Goal: Check status: Check status

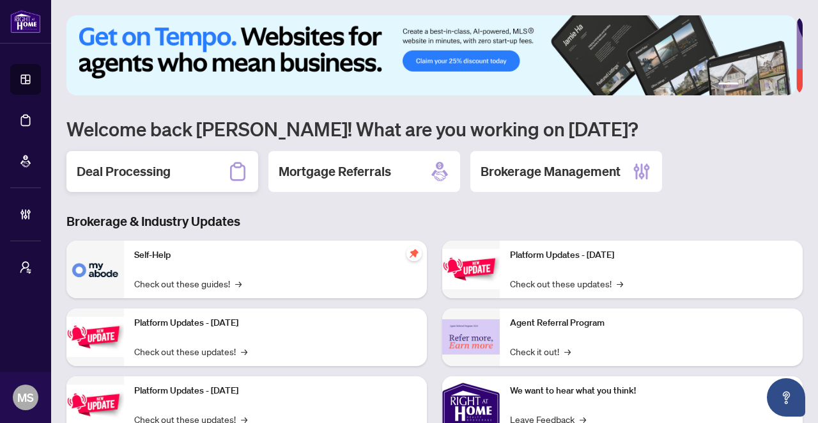
click at [144, 160] on div "Deal Processing" at bounding box center [162, 171] width 192 height 41
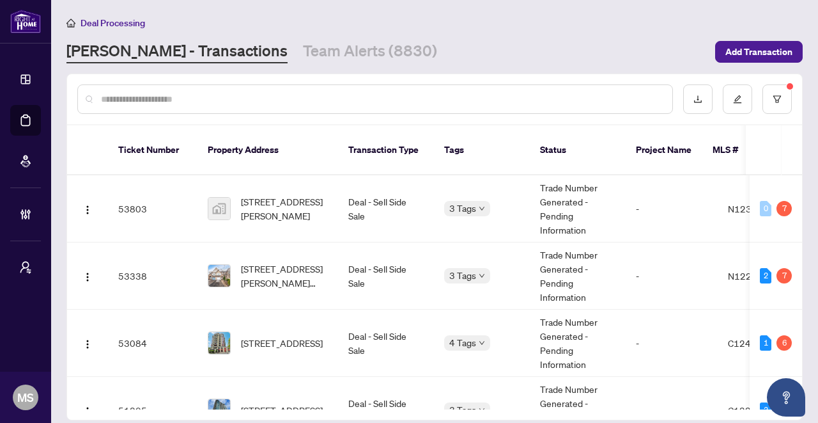
click at [212, 102] on input "text" at bounding box center [381, 99] width 561 height 14
paste input "*****"
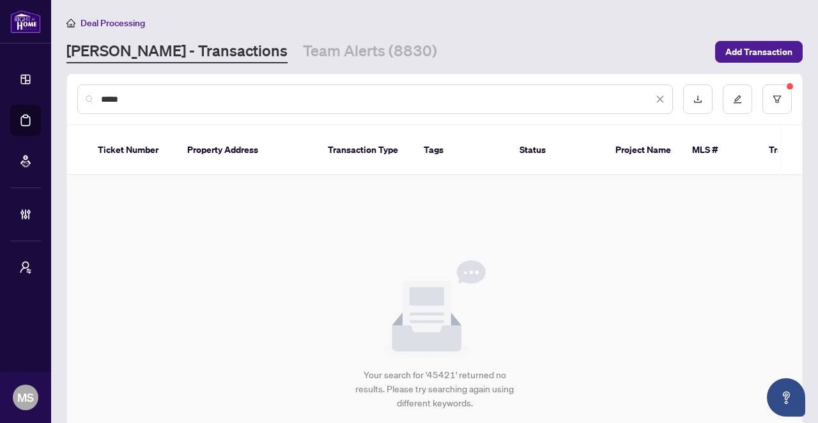
drag, startPoint x: 129, startPoint y: 108, endPoint x: 99, endPoint y: 97, distance: 32.2
click at [83, 102] on div "*****" at bounding box center [375, 98] width 596 height 29
drag, startPoint x: 141, startPoint y: 98, endPoint x: 66, endPoint y: 100, distance: 74.2
click at [67, 100] on div "*****" at bounding box center [434, 99] width 735 height 50
paste input "****"
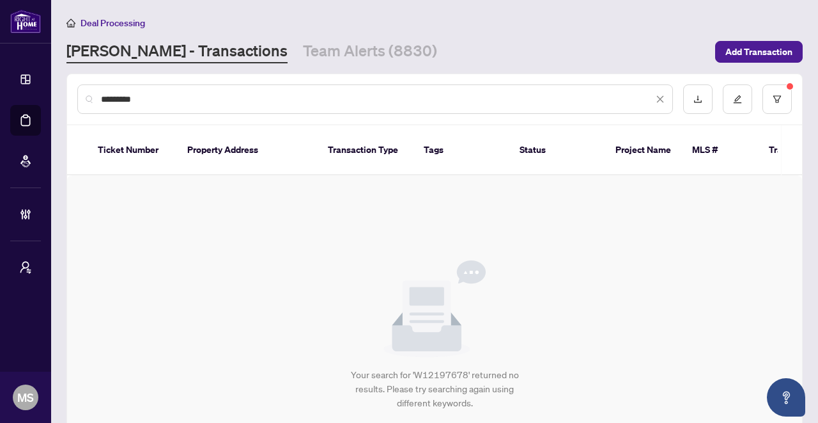
drag, startPoint x: 214, startPoint y: 102, endPoint x: 36, endPoint y: 95, distance: 178.5
click at [36, 95] on div "Dashboard Deal Processing Mortgage Referrals Brokerage Management My Brokerages…" at bounding box center [409, 211] width 818 height 423
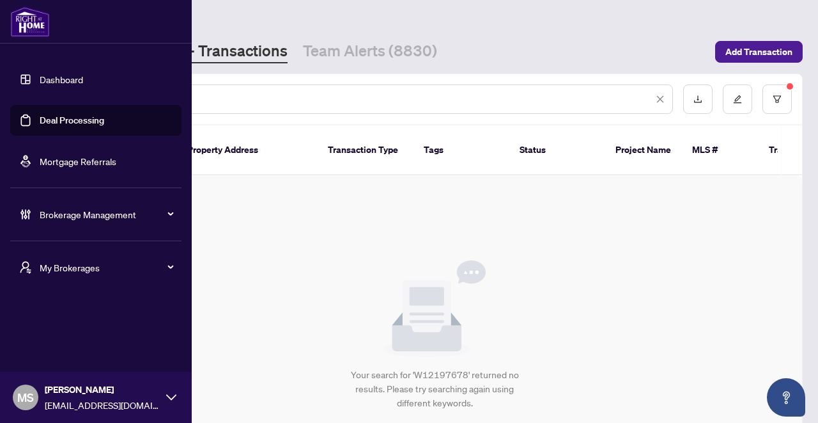
paste input "**********"
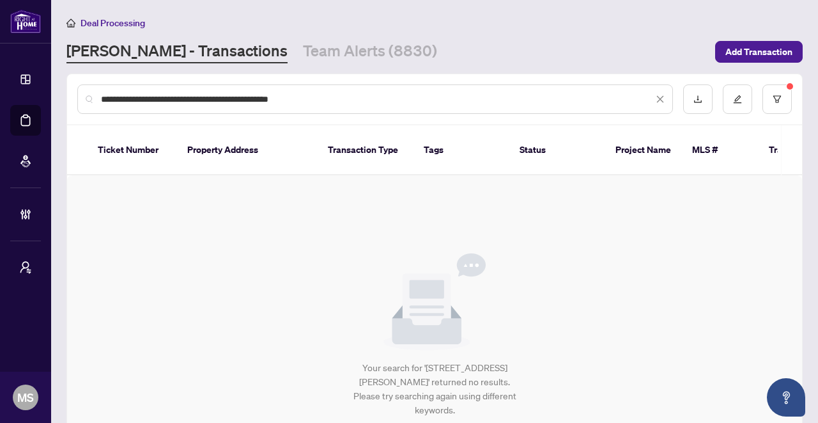
drag, startPoint x: 196, startPoint y: 200, endPoint x: 210, endPoint y: 193, distance: 15.7
click at [196, 200] on div "Your search for '1835-5 Mabelle Ave, Toronto, Ontario M9A 0C8, Canada' returned…" at bounding box center [434, 335] width 735 height 320
click at [776, 98] on button "button" at bounding box center [777, 98] width 29 height 29
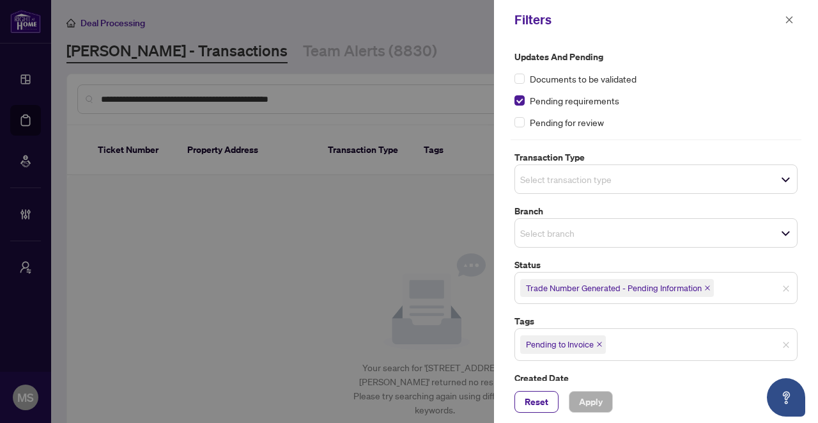
click at [708, 286] on icon "close" at bounding box center [707, 287] width 6 height 6
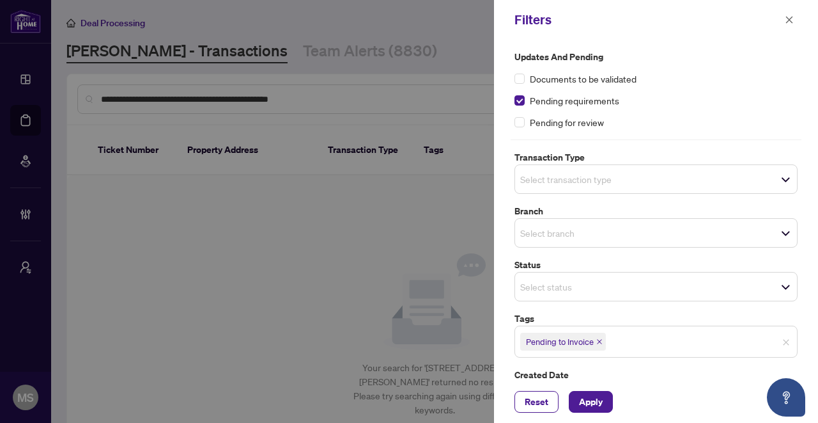
click at [601, 340] on icon "close" at bounding box center [599, 341] width 6 height 6
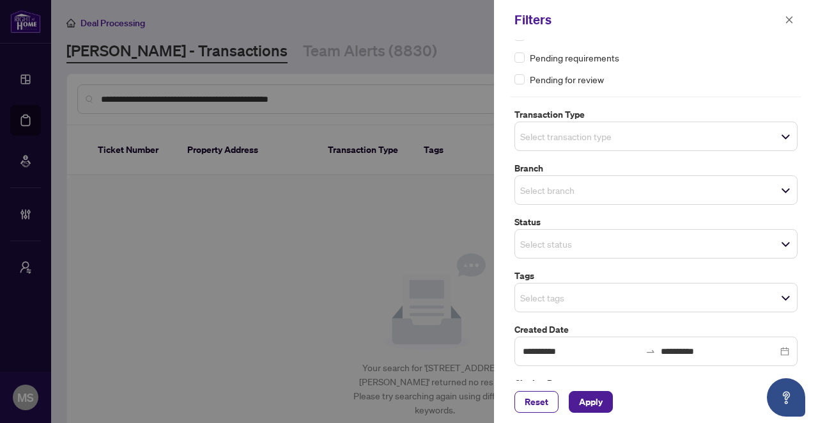
scroll to position [88, 0]
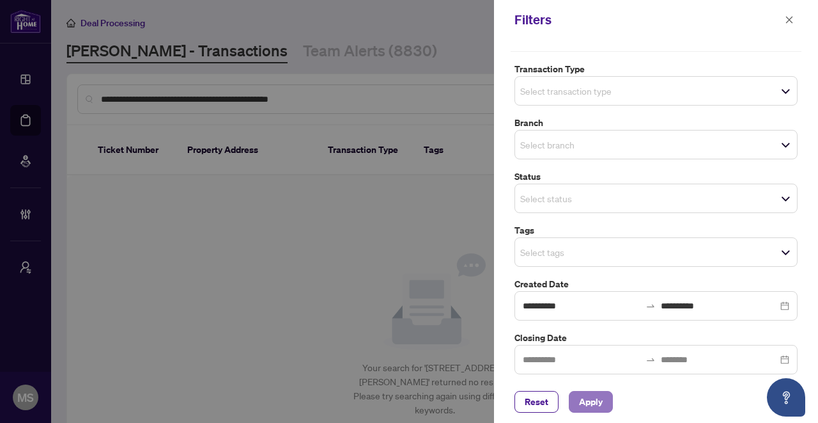
click at [596, 396] on span "Apply" at bounding box center [591, 401] width 24 height 20
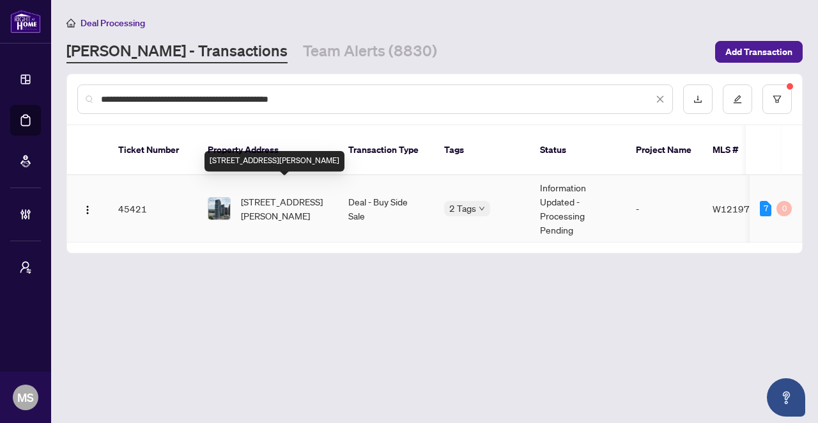
click at [309, 194] on span "1835-5 Mabelle Ave, Toronto, Ontario M9A 0C8, Canada" at bounding box center [284, 208] width 87 height 28
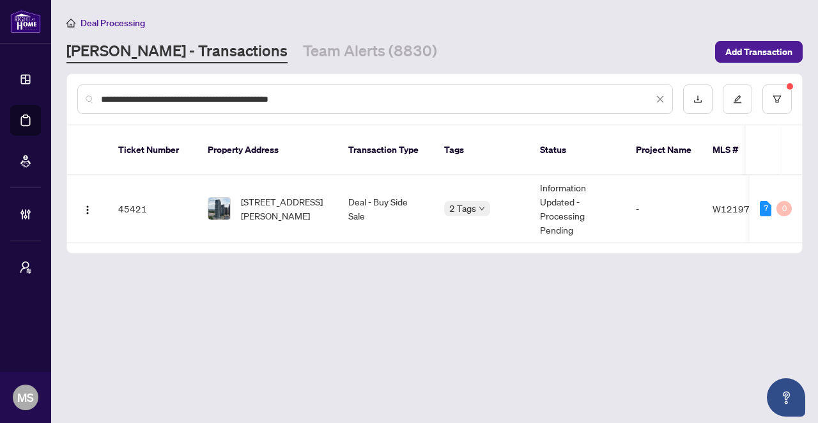
click at [280, 92] on input "**********" at bounding box center [377, 99] width 552 height 14
paste input "**"
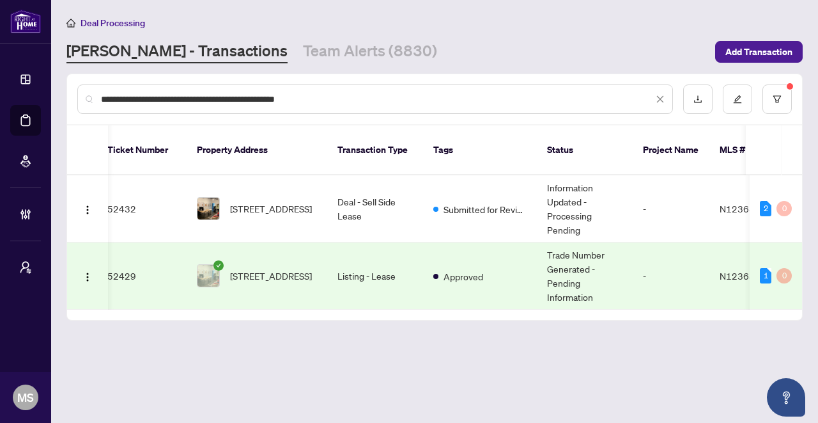
scroll to position [0, 13]
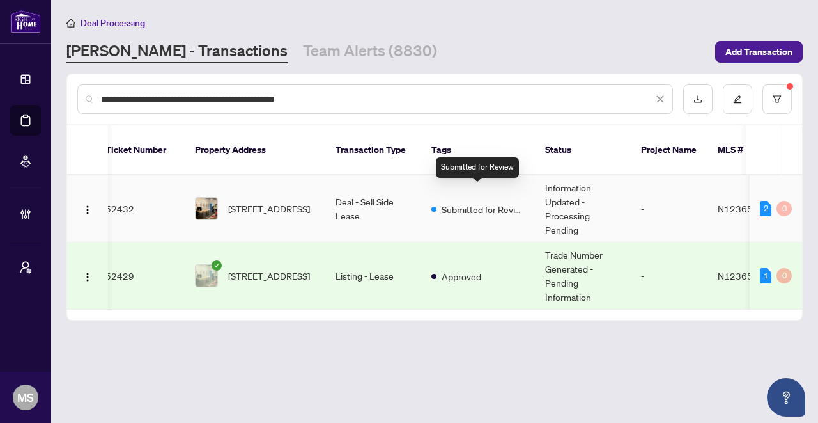
click at [490, 202] on span "Submitted for Review" at bounding box center [483, 209] width 83 height 14
click at [264, 99] on input "**********" at bounding box center [377, 99] width 552 height 14
paste input "text"
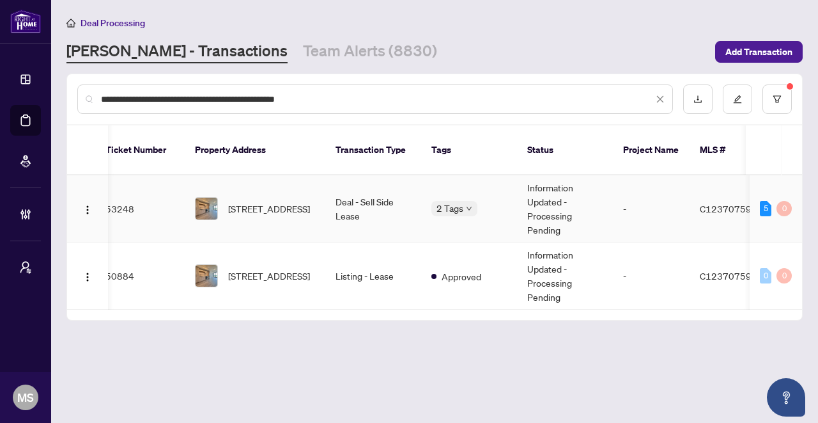
click at [577, 189] on td "Information Updated - Processing Pending" at bounding box center [565, 208] width 96 height 67
click at [225, 102] on input "**********" at bounding box center [377, 99] width 552 height 14
paste input "text"
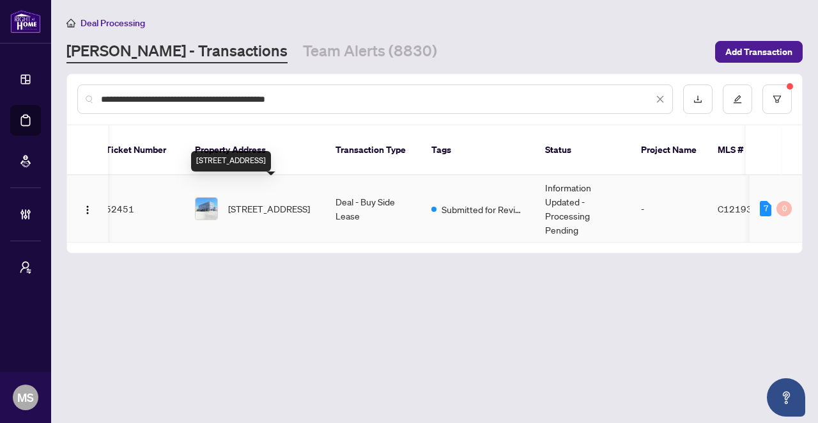
click at [234, 201] on span "407-3335 Yonge St, Toronto, Ontario M4N 2M1, Canada" at bounding box center [269, 208] width 82 height 14
click at [304, 107] on div "**********" at bounding box center [375, 98] width 596 height 29
click at [313, 97] on input "**********" at bounding box center [377, 99] width 552 height 14
paste input "**********"
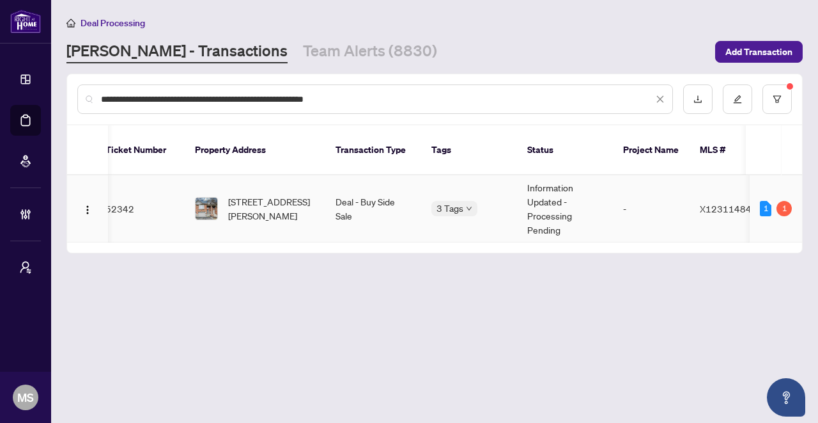
click at [327, 190] on td "Deal - Buy Side Sale" at bounding box center [373, 208] width 96 height 67
click at [348, 100] on input "**********" at bounding box center [377, 99] width 552 height 14
paste input "text"
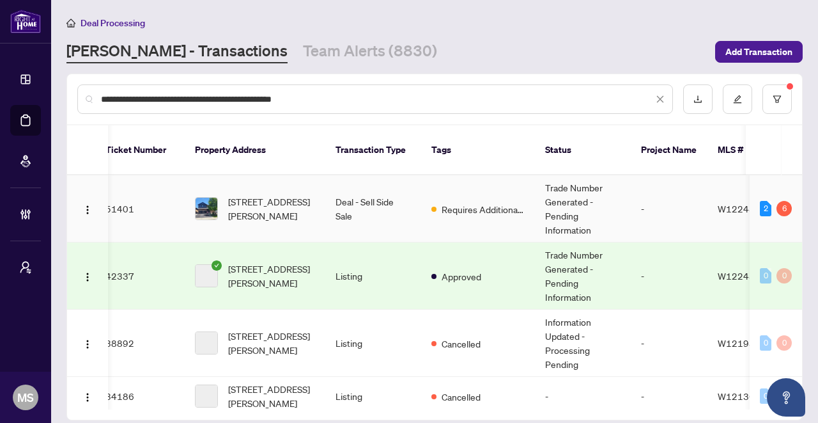
click at [320, 190] on td "114 Atwood Ave, Halton Hills, Ontario L7G 6C5, Canada" at bounding box center [255, 208] width 141 height 67
click at [372, 82] on div "**********" at bounding box center [434, 99] width 735 height 50
click at [364, 97] on input "**********" at bounding box center [377, 99] width 552 height 14
paste input "***"
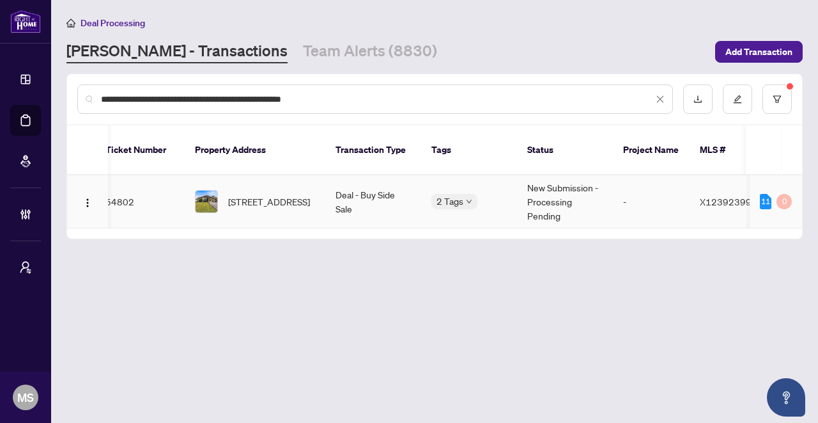
click at [350, 182] on td "Deal - Buy Side Sale" at bounding box center [373, 201] width 96 height 53
click at [478, 45] on div "RAHR - Transactions Team Alerts (8830)" at bounding box center [386, 51] width 641 height 23
click at [386, 104] on input "**********" at bounding box center [377, 99] width 552 height 14
paste input "text"
type input "**********"
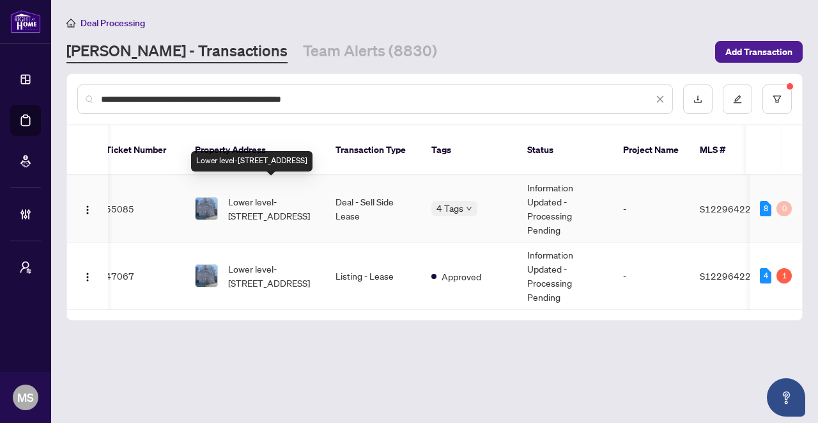
click at [254, 194] on span "Lower level-156 Peel St, Barrie, Ontario L4M 3L6, Canada" at bounding box center [271, 208] width 87 height 28
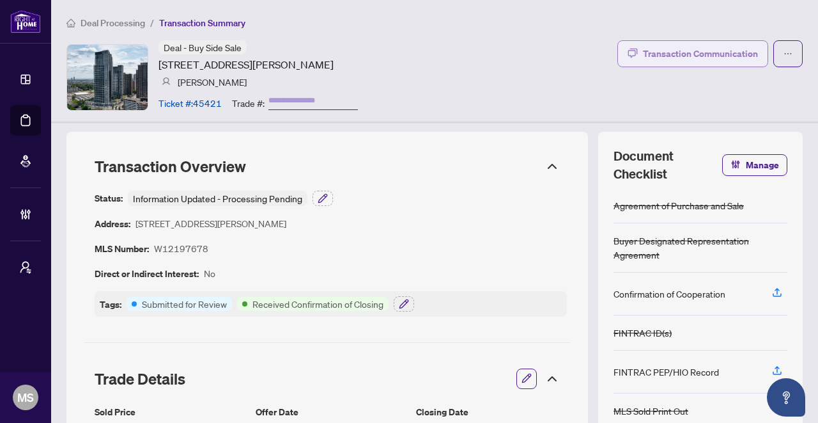
click at [698, 51] on div "Transaction Communication" at bounding box center [700, 53] width 115 height 20
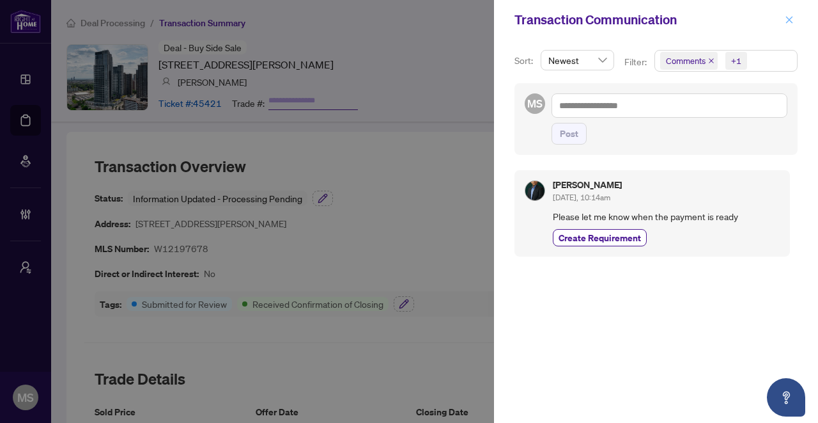
click at [791, 19] on icon "close" at bounding box center [789, 19] width 9 height 9
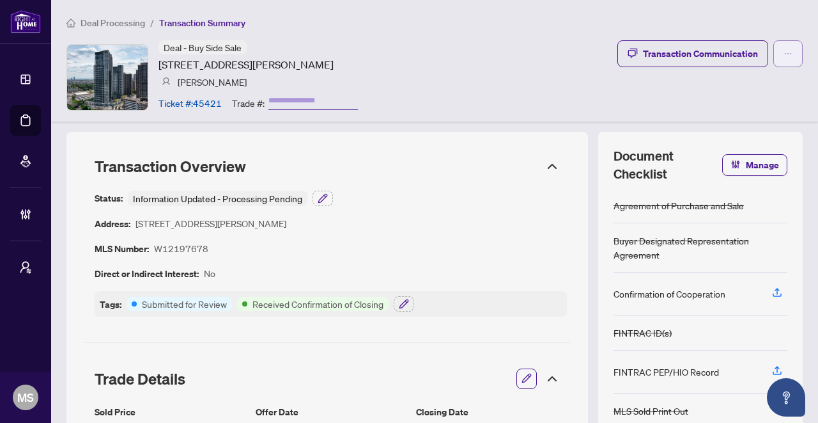
click at [784, 58] on span "button" at bounding box center [788, 53] width 9 height 20
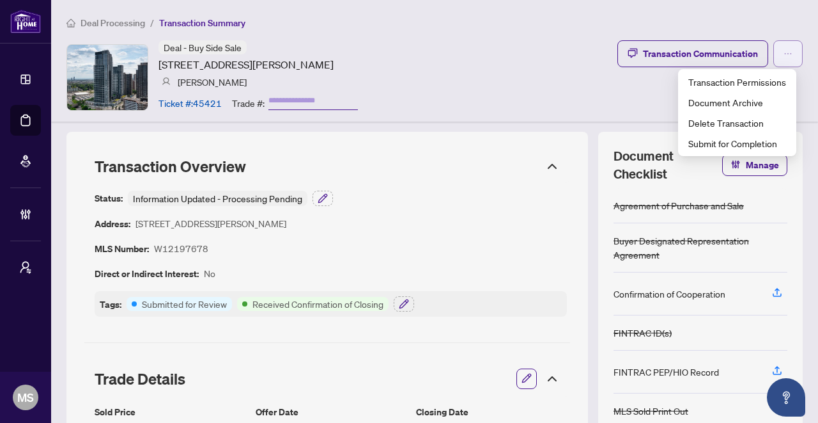
drag, startPoint x: 782, startPoint y: 58, endPoint x: 772, endPoint y: 57, distance: 9.6
click at [784, 58] on span "button" at bounding box center [788, 53] width 9 height 20
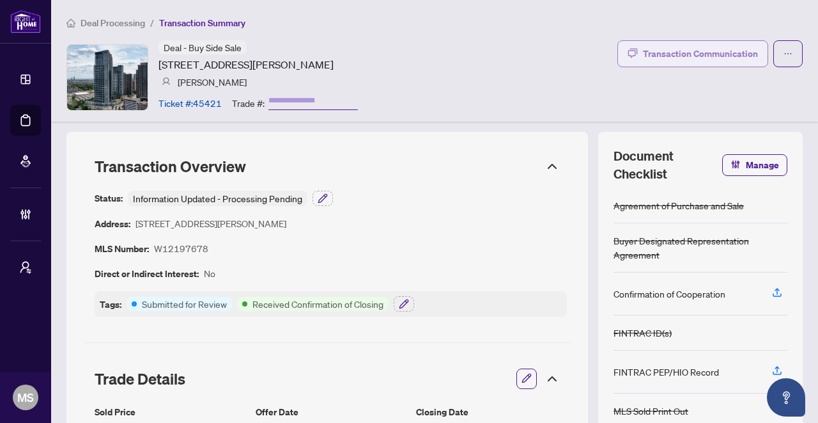
click at [703, 59] on div "Transaction Communication" at bounding box center [700, 53] width 115 height 20
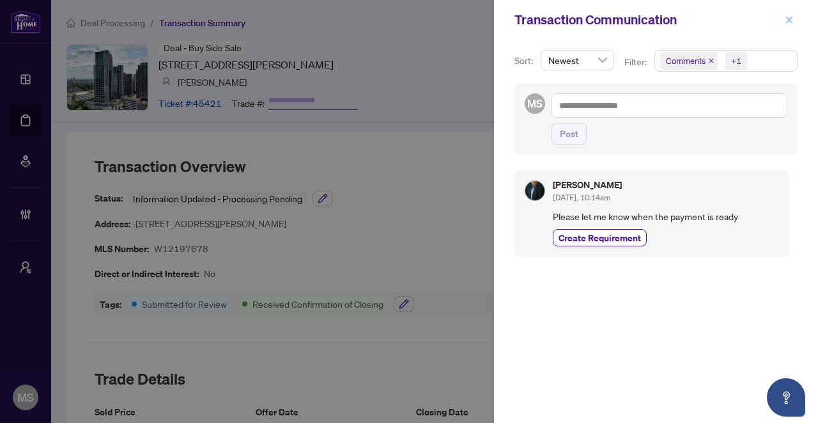
click at [786, 21] on icon "close" at bounding box center [789, 19] width 9 height 9
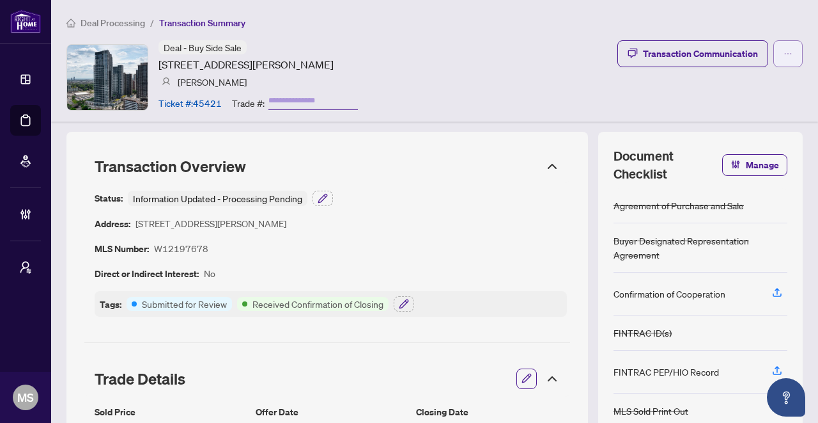
click at [784, 51] on icon "ellipsis" at bounding box center [788, 53] width 9 height 9
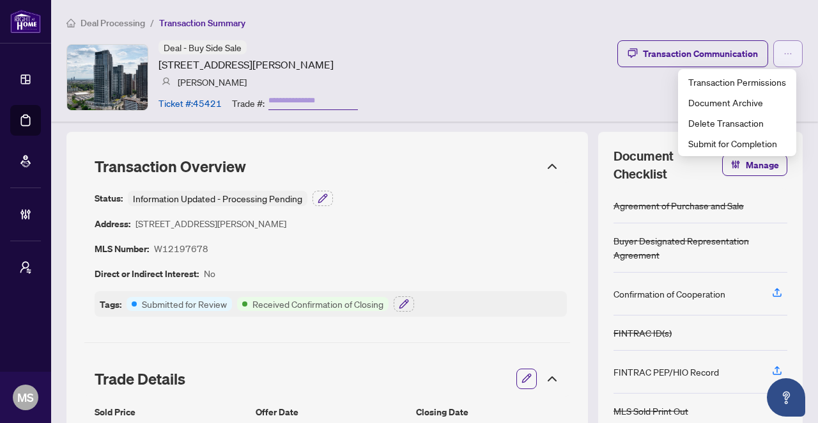
click at [784, 51] on icon "ellipsis" at bounding box center [788, 53] width 9 height 9
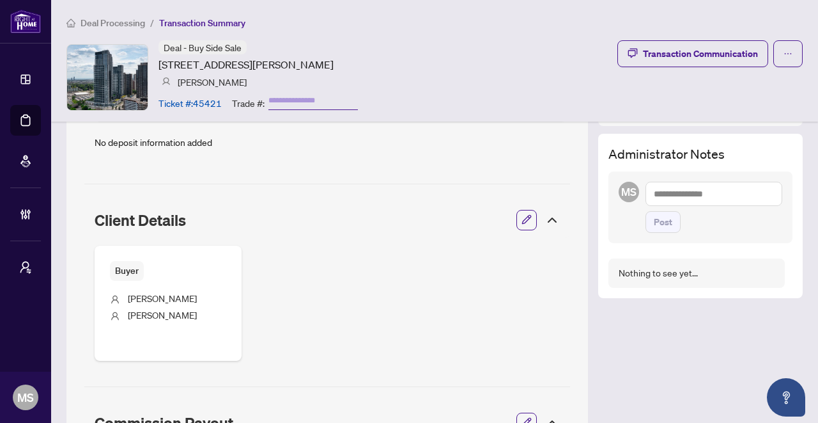
scroll to position [157, 0]
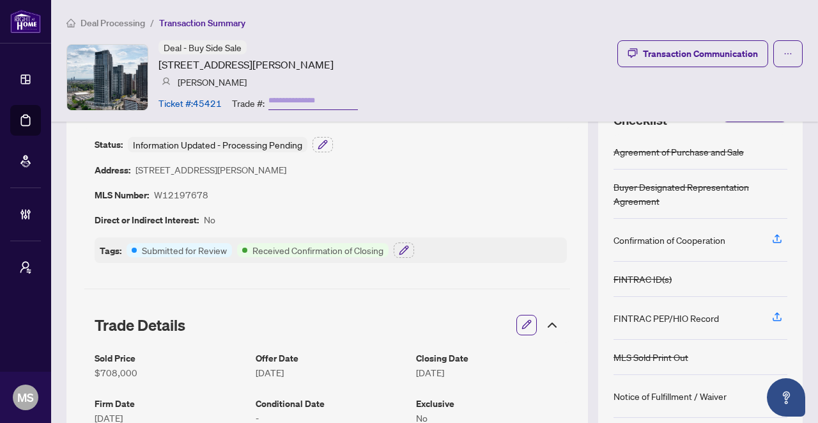
click at [686, 318] on div "FINTRAC PEP/HIO Record" at bounding box center [666, 318] width 105 height 14
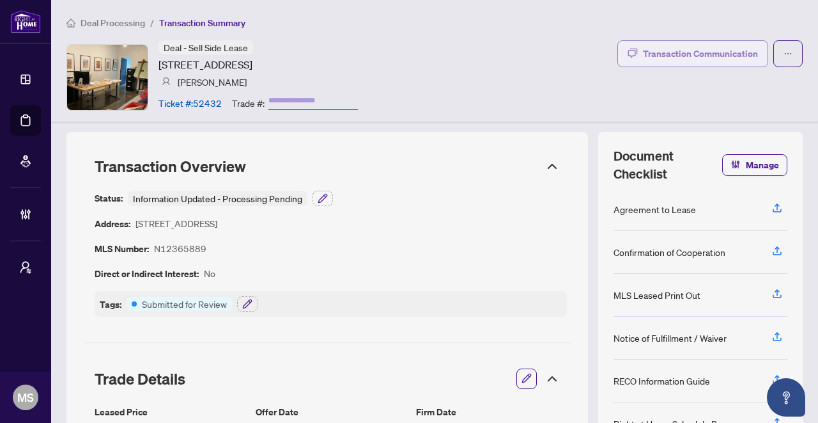
click at [707, 52] on div "Transaction Communication" at bounding box center [700, 53] width 115 height 20
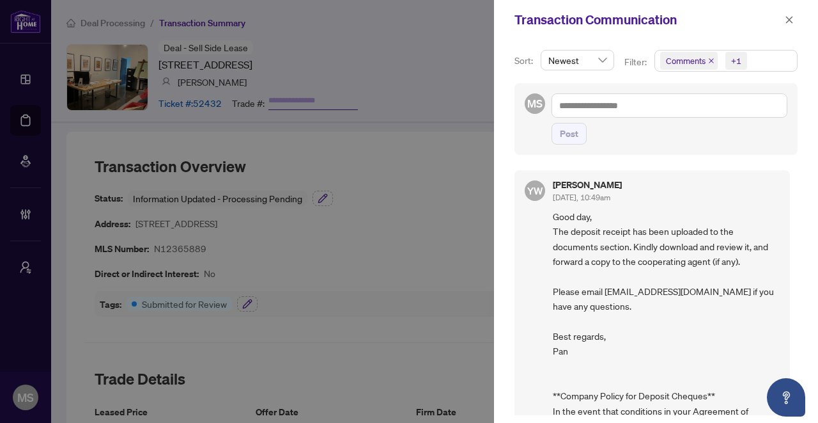
click at [319, 272] on div at bounding box center [409, 211] width 818 height 423
click at [785, 22] on icon "close" at bounding box center [789, 19] width 9 height 9
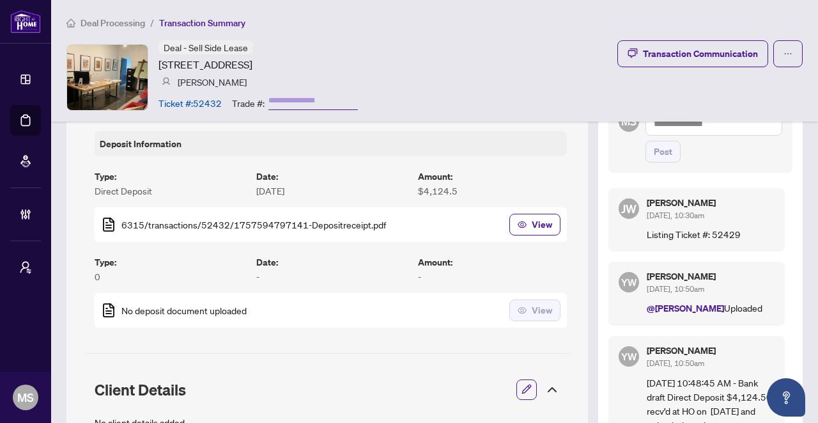
scroll to position [455, 0]
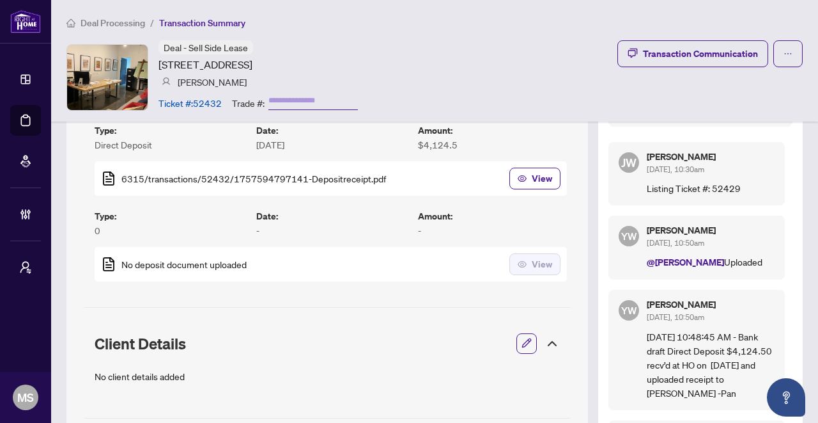
click at [710, 339] on p "09/12/2025 10:48:45 AM - Bank draft Direct Deposit $4,124.50 recv’d at HO on SE…" at bounding box center [711, 364] width 128 height 70
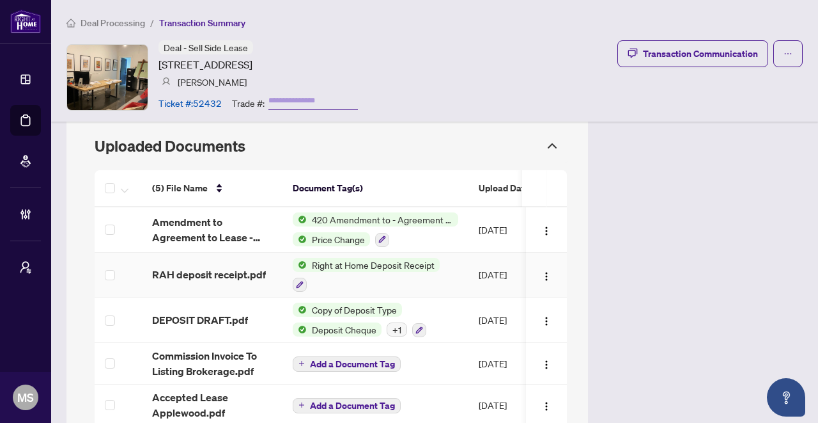
scroll to position [0, 0]
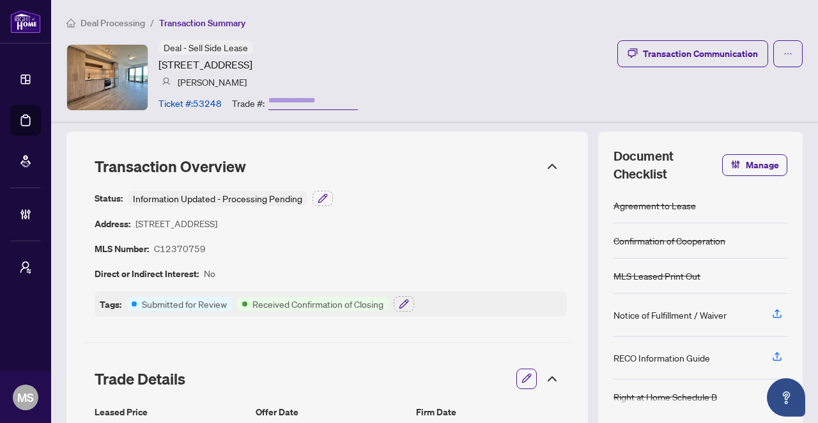
click at [469, 82] on div "Deal - Sell Side Lease 181 sterling Rd, Toronto, Ontario M6R 2B2, Canada Nancy …" at bounding box center [434, 77] width 736 height 74
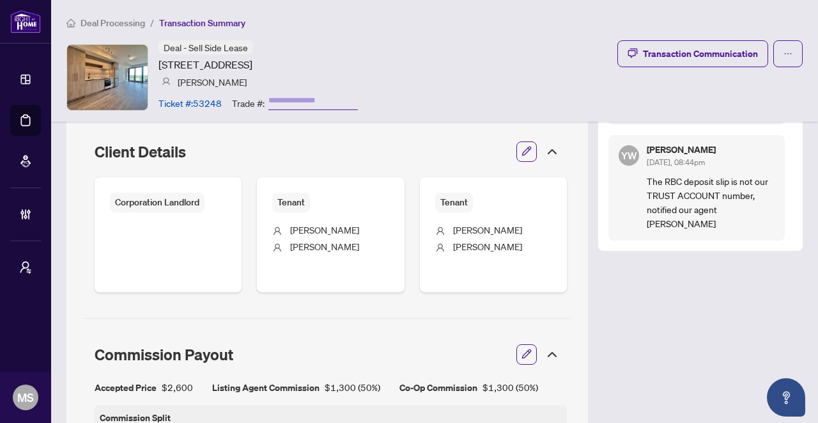
scroll to position [805, 0]
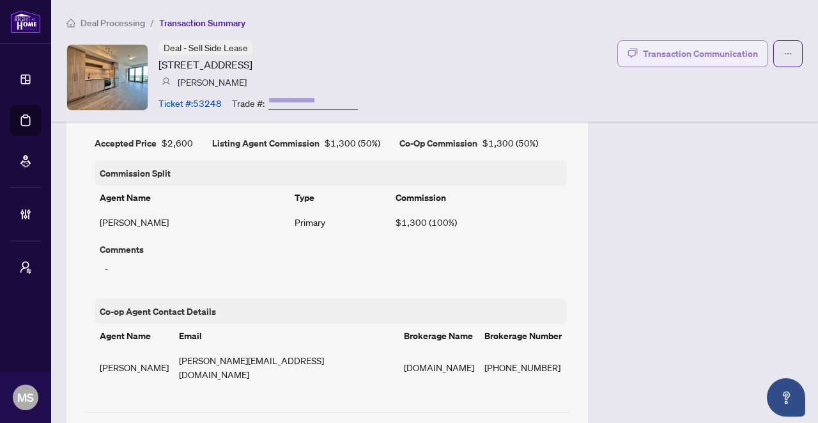
click at [671, 59] on div "Transaction Communication" at bounding box center [700, 53] width 115 height 20
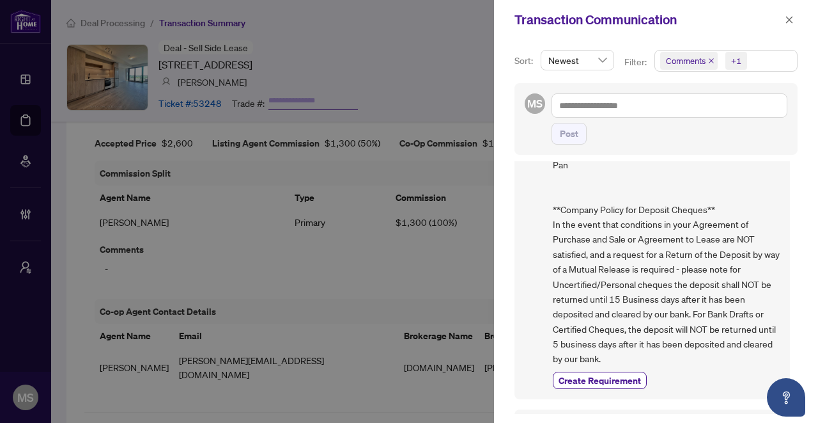
scroll to position [281, 0]
click at [712, 59] on icon "close" at bounding box center [711, 61] width 6 height 6
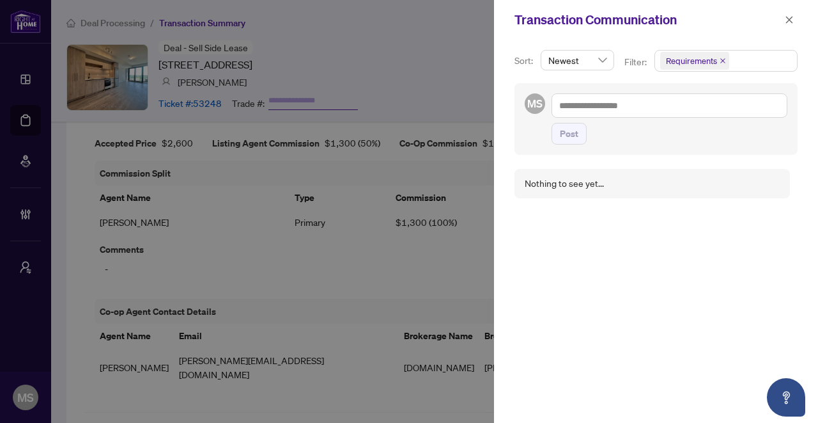
click at [717, 60] on span "Requirements" at bounding box center [694, 61] width 69 height 18
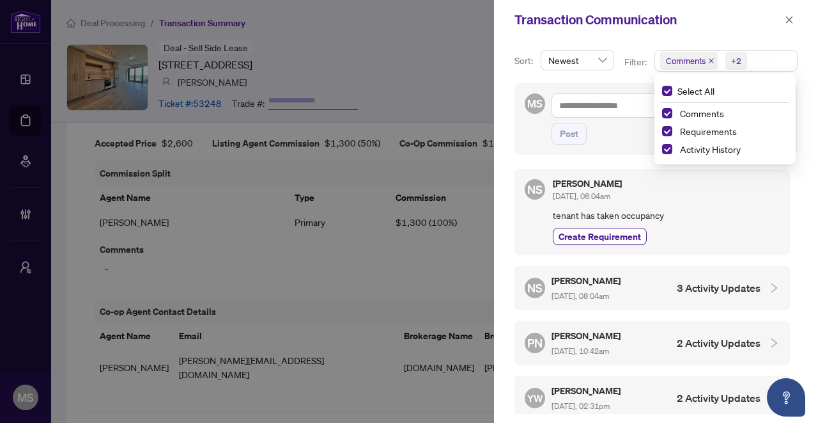
click at [772, 247] on div "NS Nancy Silva Oct/06/2025, 08:04am tenant has taken occupancy Create Requireme…" at bounding box center [653, 212] width 276 height 86
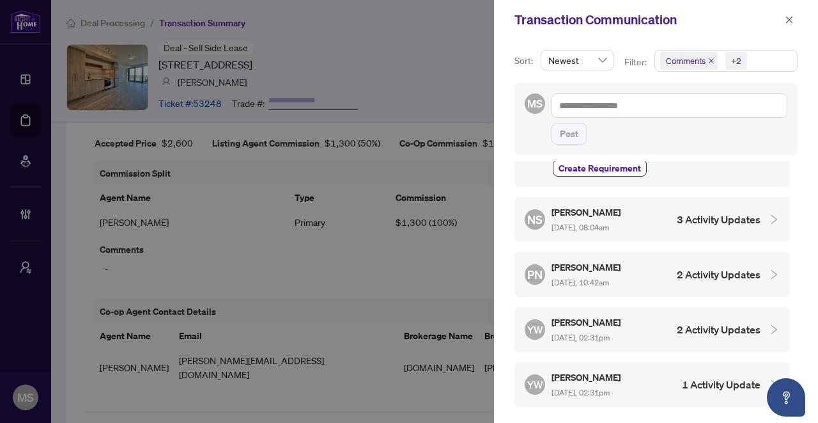
scroll to position [71, 0]
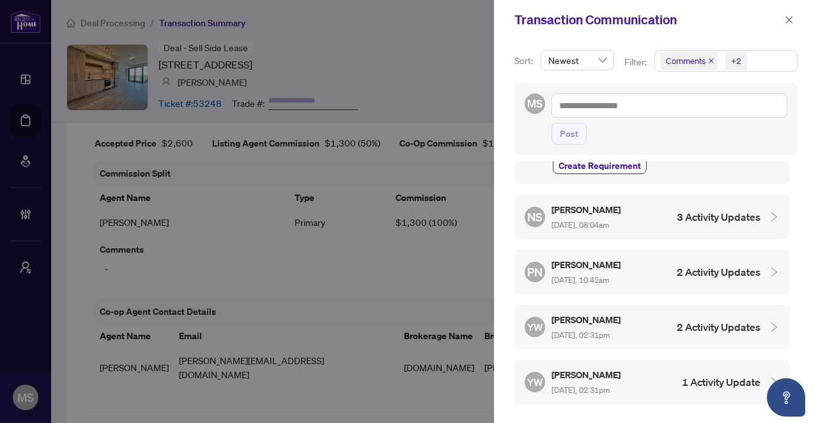
click at [680, 216] on h4 "3 Activity Updates" at bounding box center [719, 216] width 84 height 15
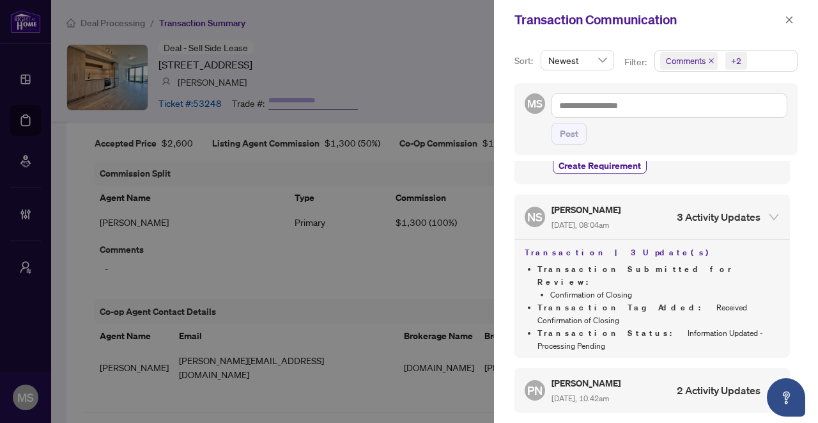
click at [608, 368] on div "PN Paula Nguyen Sep/23/2025, 10:42am 2 Activity Updates" at bounding box center [653, 390] width 276 height 45
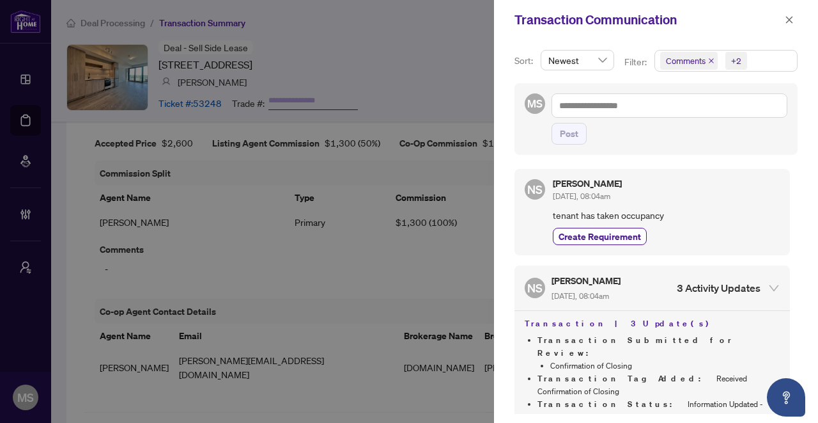
scroll to position [0, 0]
click at [232, 224] on div at bounding box center [409, 211] width 818 height 423
click at [791, 22] on icon "close" at bounding box center [789, 19] width 9 height 9
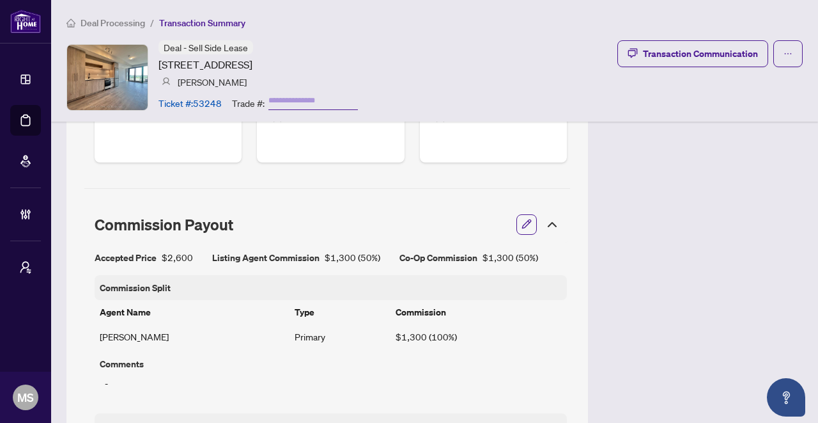
scroll to position [619, 0]
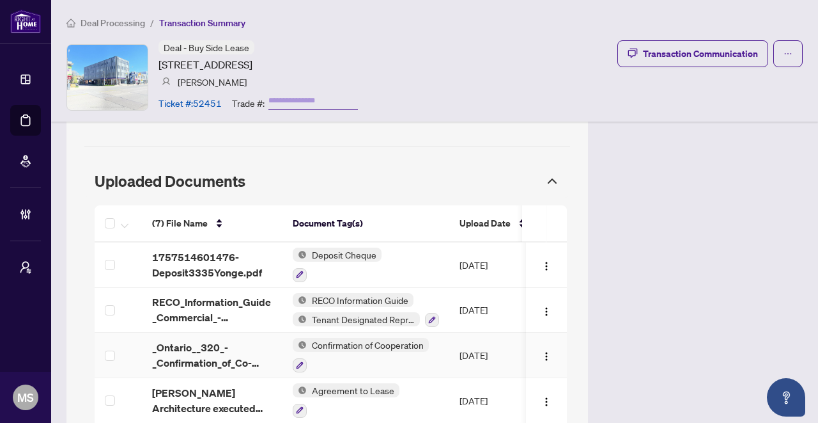
scroll to position [1149, 0]
click at [710, 65] on button "Transaction Communication" at bounding box center [692, 53] width 151 height 27
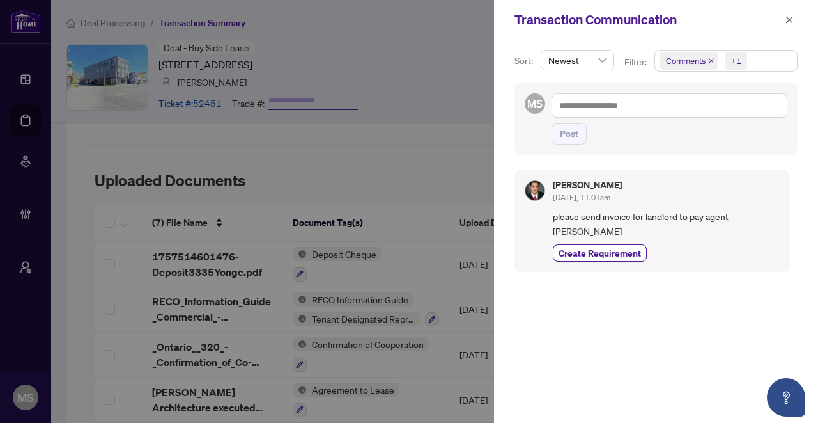
click at [709, 58] on icon "close" at bounding box center [711, 61] width 6 height 6
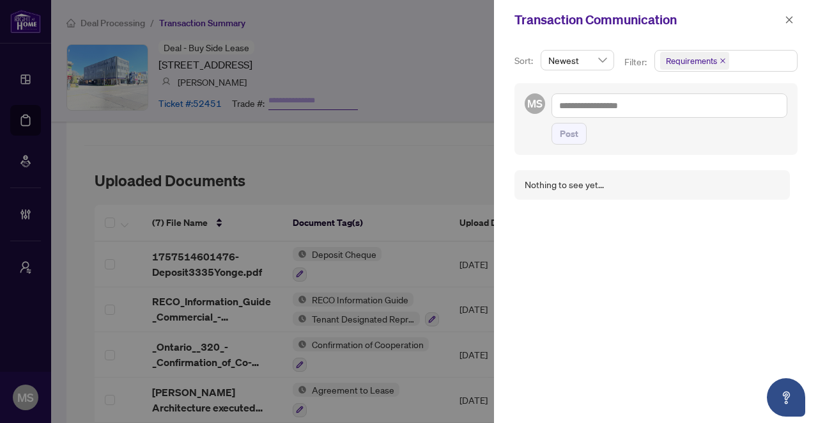
click at [724, 59] on icon "close" at bounding box center [723, 61] width 6 height 6
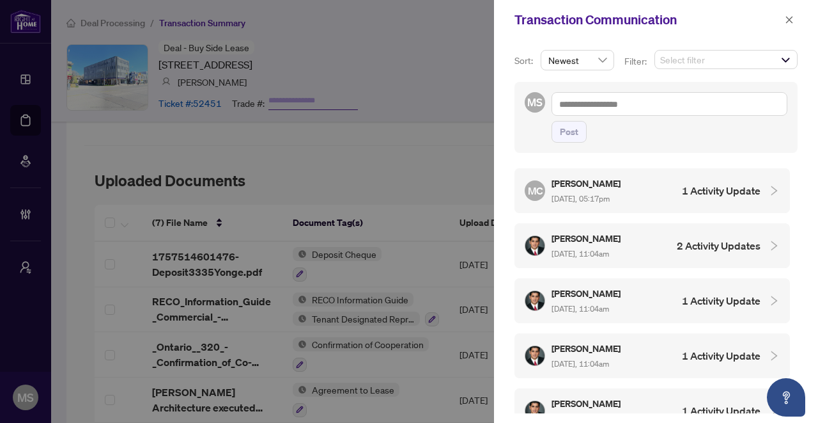
click at [739, 61] on span "Select filter" at bounding box center [726, 59] width 142 height 18
click at [687, 91] on span "Select All" at bounding box center [695, 88] width 47 height 14
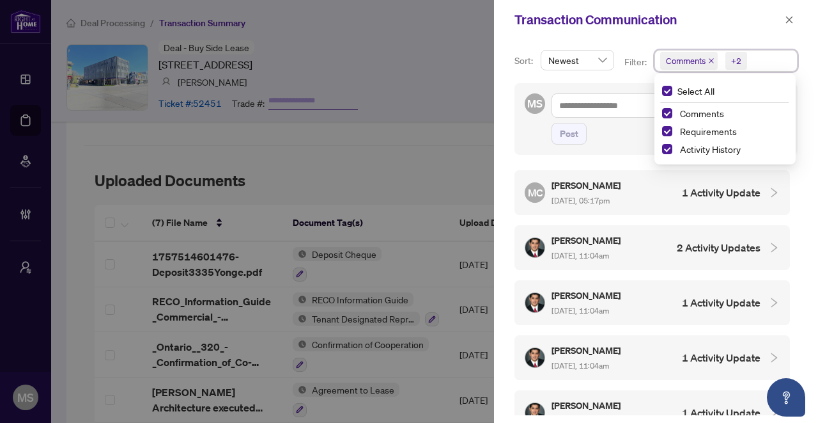
click at [516, 192] on div "MC Maria Cheng Sep/23/2025, 05:17pm 1 Activity Update" at bounding box center [653, 192] width 276 height 45
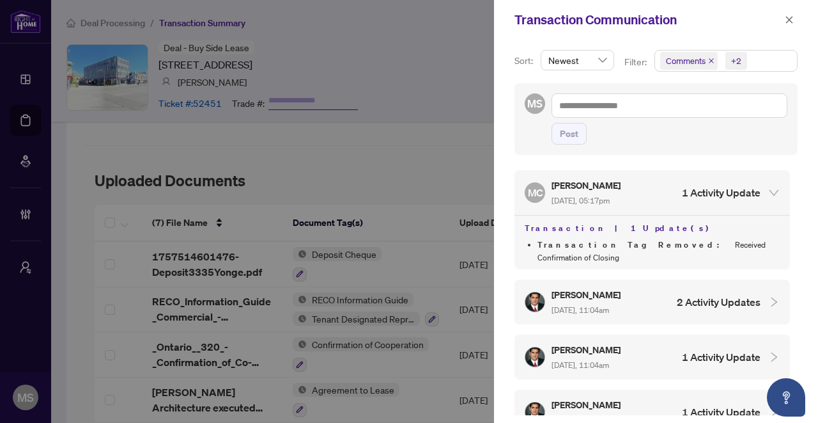
click at [656, 289] on div "Payam Ghaeinizadeh Sep/10/2025, 11:04am 2 Activity Updates" at bounding box center [643, 301] width 236 height 29
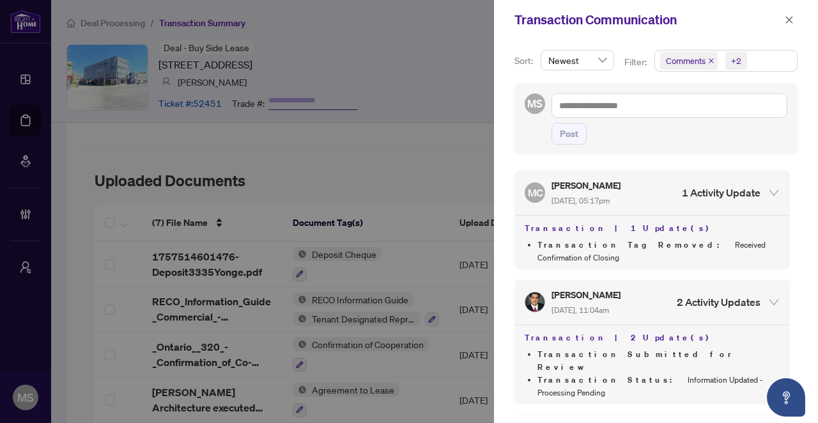
click at [386, 258] on div at bounding box center [409, 211] width 818 height 423
click at [789, 19] on icon "close" at bounding box center [789, 19] width 7 height 7
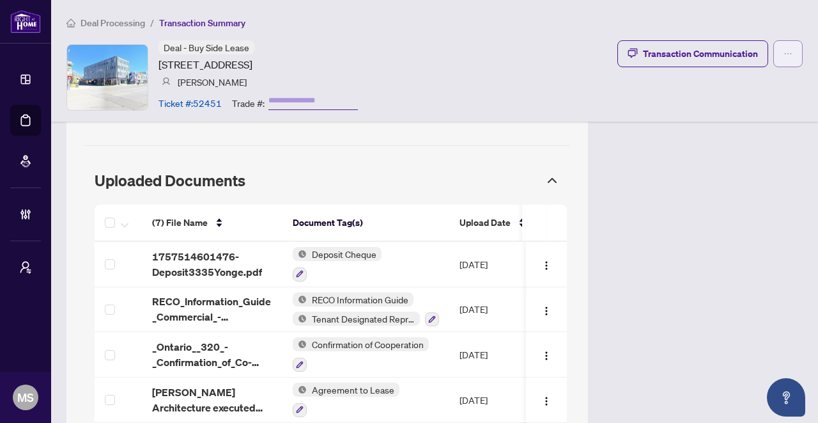
click at [784, 59] on span "button" at bounding box center [788, 53] width 9 height 20
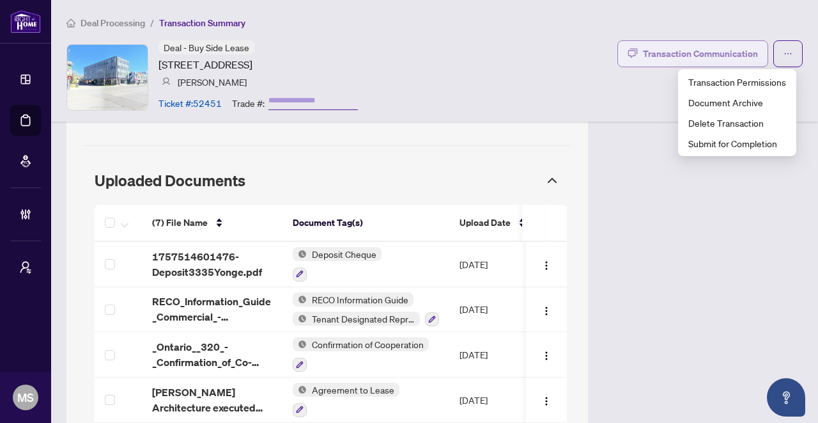
click at [699, 54] on div "Transaction Communication" at bounding box center [700, 53] width 115 height 20
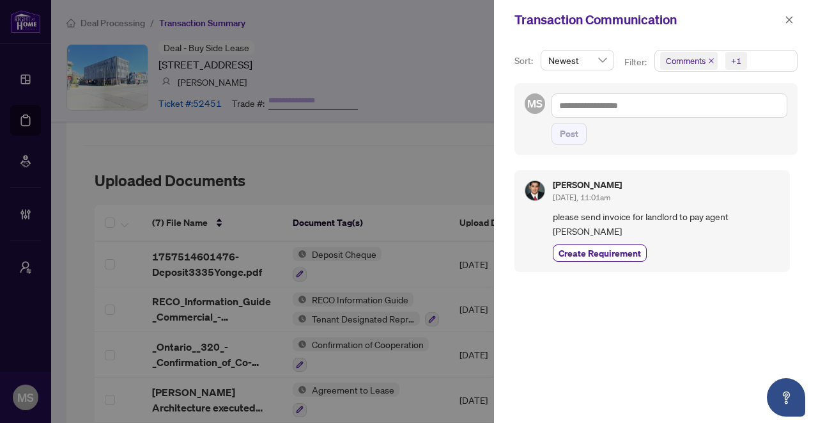
click at [710, 60] on icon "close" at bounding box center [711, 60] width 5 height 5
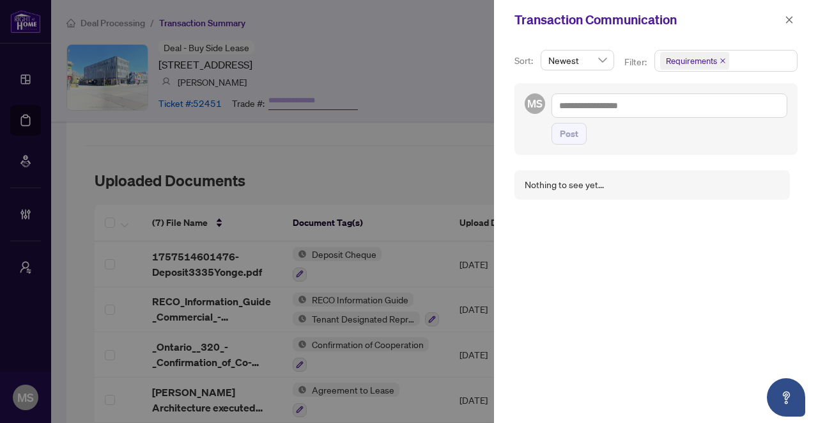
click at [717, 62] on span "Requirements" at bounding box center [694, 61] width 69 height 18
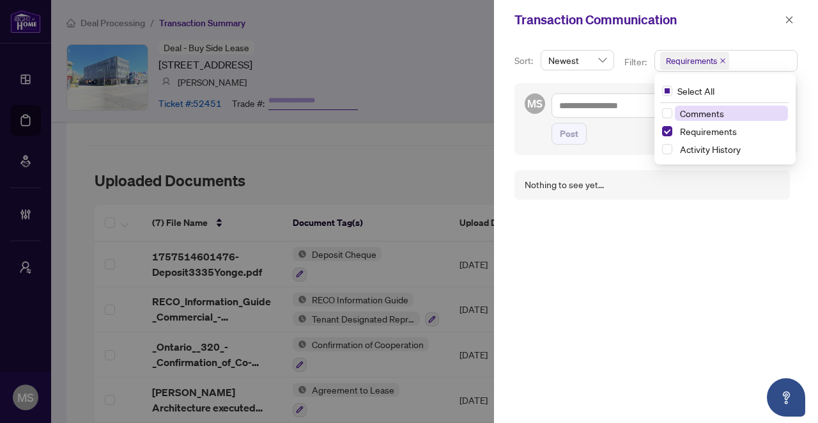
click at [720, 59] on icon "close" at bounding box center [723, 61] width 6 height 6
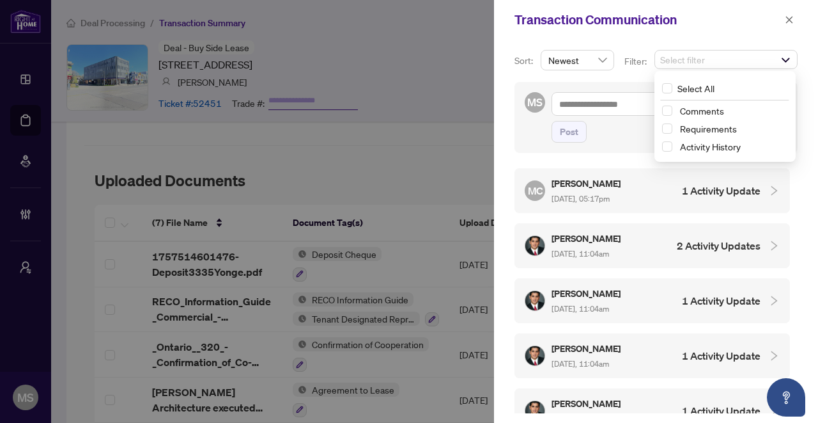
click at [658, 221] on div "MC Maria Cheng Sep/23/2025, 05:17pm 1 Activity Update Payam Ghaeinizadeh Sep/10…" at bounding box center [656, 286] width 283 height 252
click at [761, 190] on div at bounding box center [770, 190] width 19 height 14
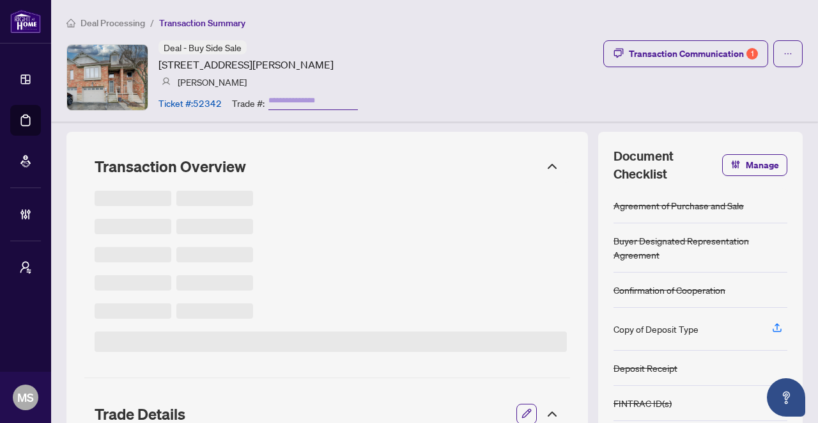
type input "*******"
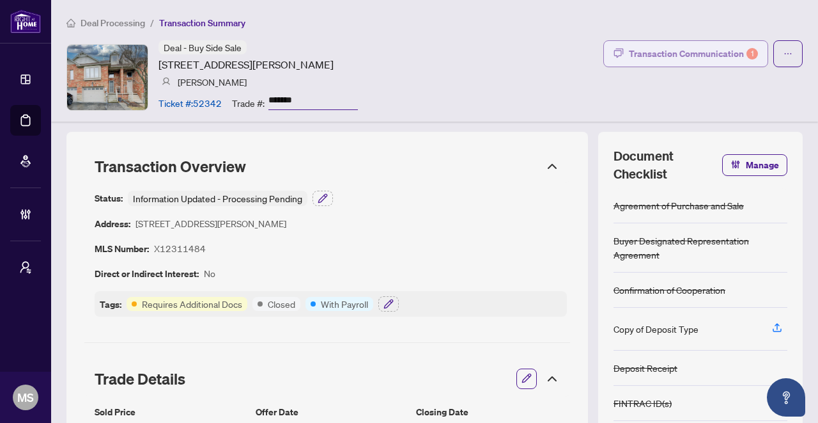
click at [674, 52] on div "Transaction Communication 1" at bounding box center [693, 53] width 129 height 20
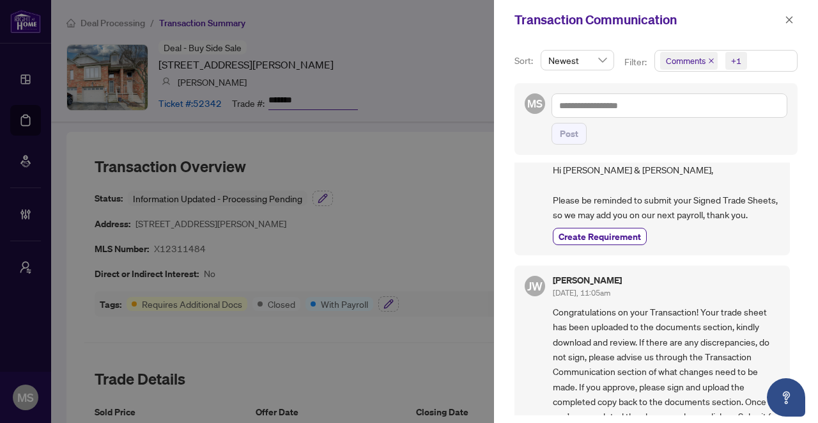
scroll to position [343, 0]
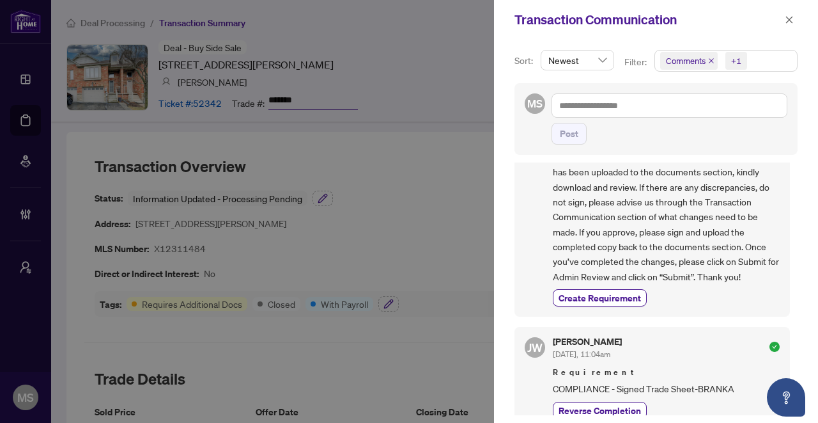
click at [710, 59] on icon "close" at bounding box center [711, 60] width 5 height 5
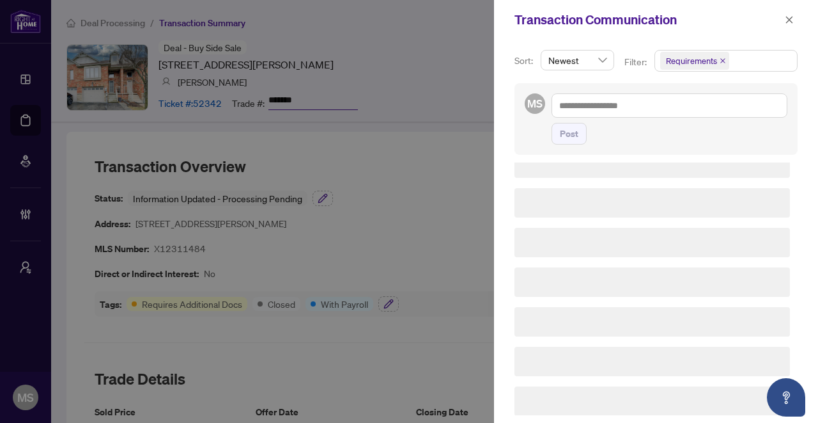
scroll to position [0, 0]
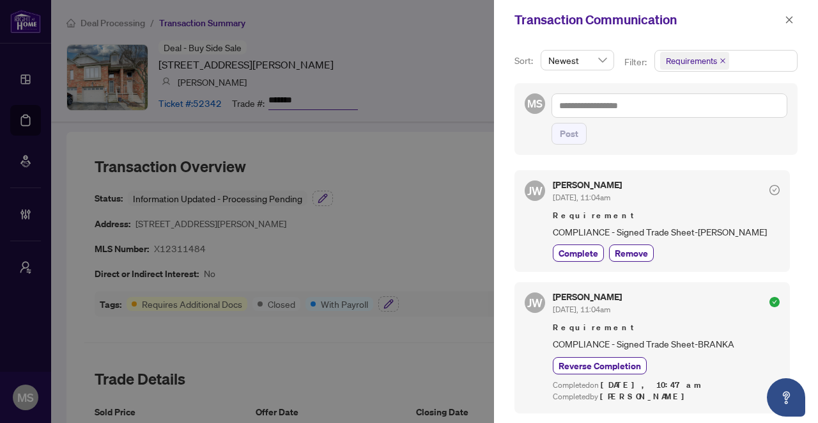
click at [727, 60] on span "Requirements" at bounding box center [694, 61] width 69 height 18
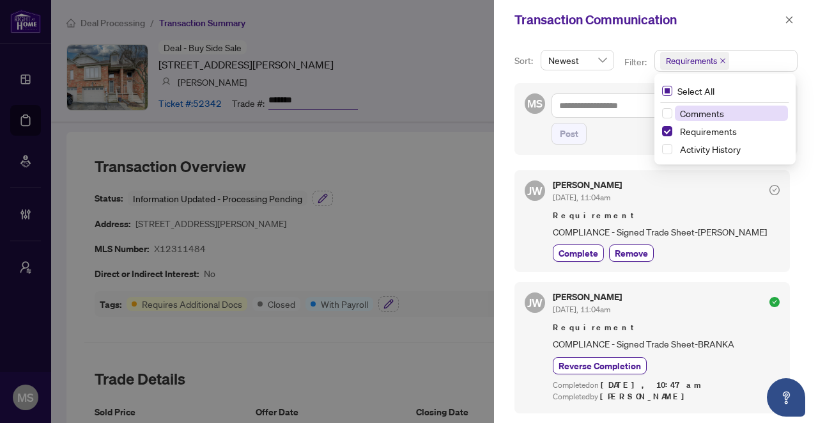
click at [672, 91] on span "Select All" at bounding box center [695, 91] width 47 height 14
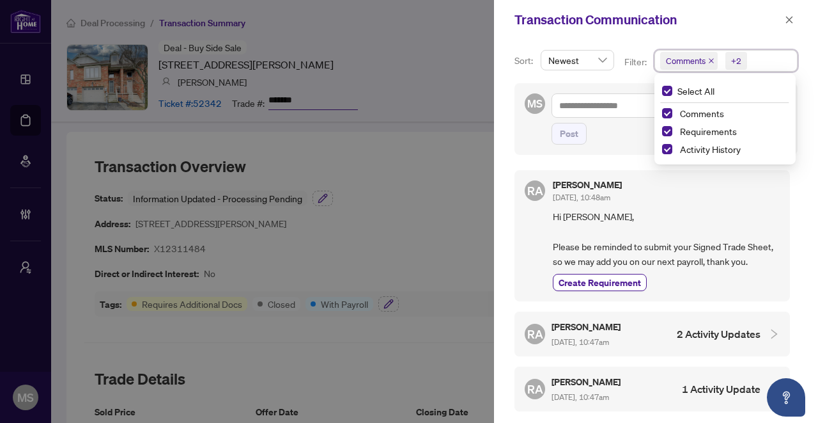
click at [663, 107] on div "Comments" at bounding box center [725, 112] width 126 height 15
click at [665, 130] on span "Select Requirements" at bounding box center [667, 131] width 10 height 10
click at [665, 116] on span "Select Comments" at bounding box center [667, 113] width 10 height 10
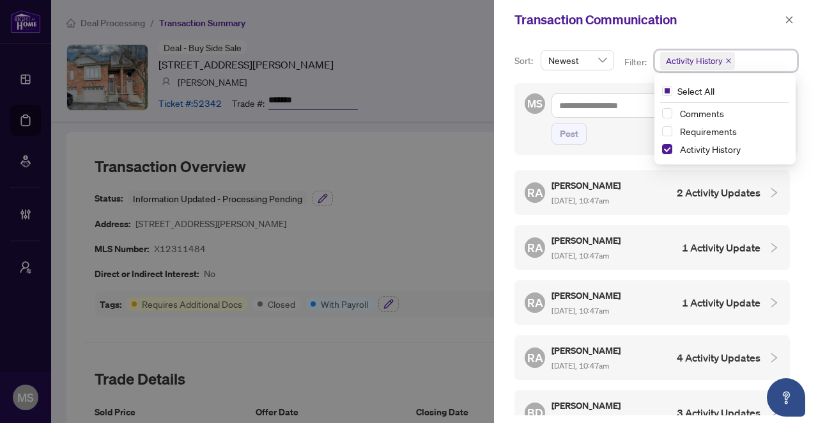
click at [507, 285] on div "Sort: Newest Filter: Activity History Select All Comments Requirements Activity…" at bounding box center [656, 231] width 324 height 383
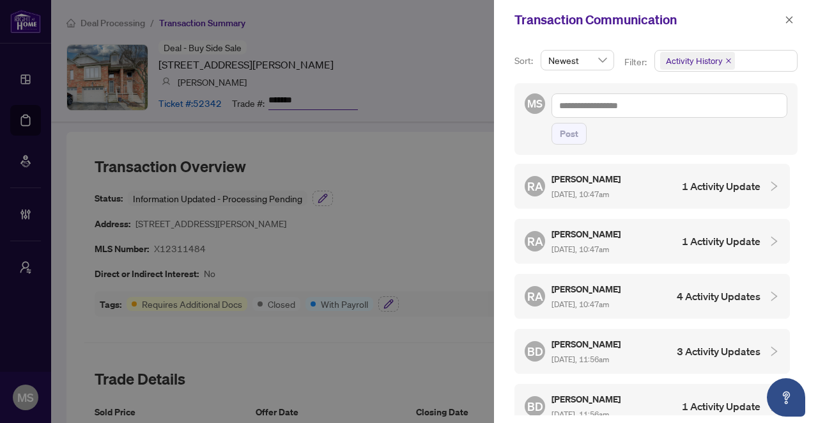
scroll to position [172, 0]
click at [638, 290] on div "BD Branka Dzelajlija Oct/03/2025, 11:56am 1 Activity Update" at bounding box center [643, 295] width 236 height 29
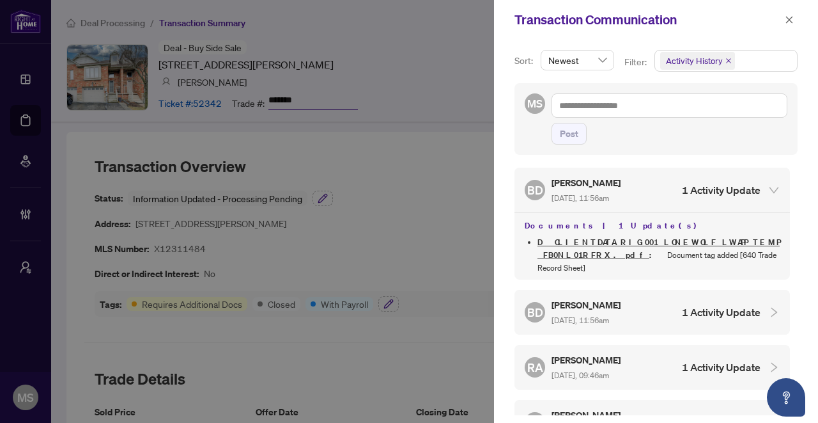
scroll to position [283, 0]
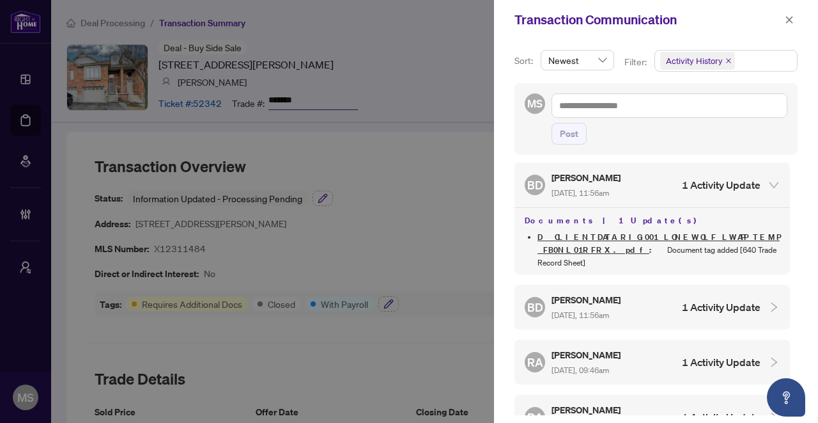
click at [638, 292] on div "BD Branka Dzelajlija Oct/03/2025, 11:56am 1 Activity Update" at bounding box center [643, 306] width 236 height 29
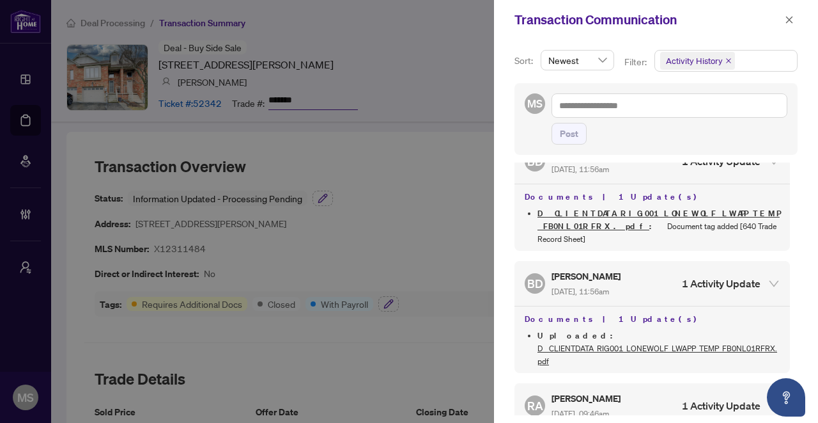
scroll to position [187, 0]
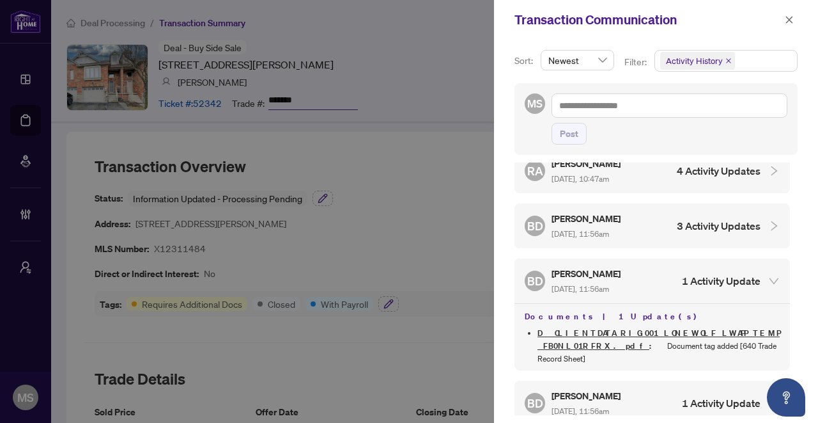
click at [603, 229] on span "[DATE], 11:56am" at bounding box center [581, 234] width 58 height 10
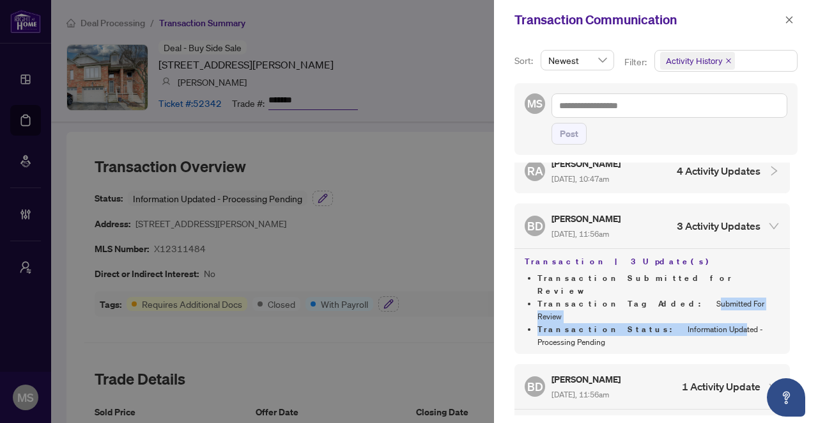
drag, startPoint x: 645, startPoint y: 290, endPoint x: 664, endPoint y: 290, distance: 18.5
click at [664, 290] on ul "Transaction Submitted for Review Transaction Tag Added : Submitted For Review T…" at bounding box center [652, 310] width 255 height 77
click at [658, 297] on li "Transaction Tag Added : Submitted For Review" at bounding box center [659, 310] width 242 height 26
drag, startPoint x: 607, startPoint y: 283, endPoint x: 667, endPoint y: 283, distance: 60.1
click at [667, 297] on li "Transaction Tag Added : Submitted For Review" at bounding box center [659, 310] width 242 height 26
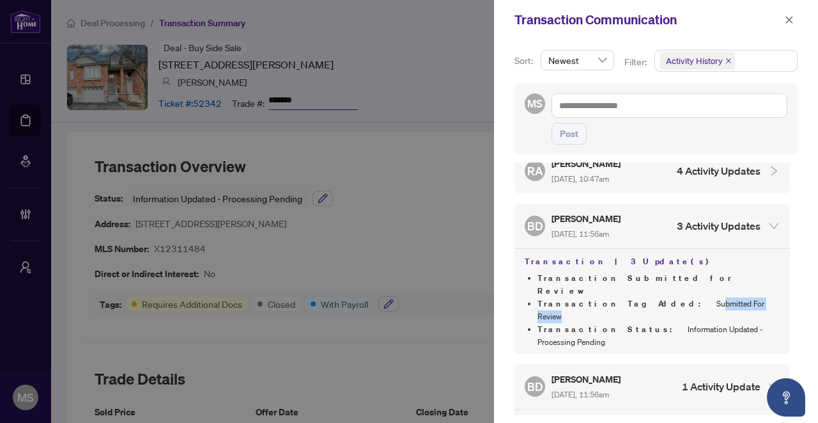
drag, startPoint x: 711, startPoint y: 281, endPoint x: 629, endPoint y: 284, distance: 81.9
click at [629, 297] on li "Transaction Tag Added : Submitted For Review" at bounding box center [659, 310] width 242 height 26
click at [733, 323] on li "Transaction Status : Information Updated - Processing Pending" at bounding box center [659, 336] width 242 height 26
drag, startPoint x: 734, startPoint y: 298, endPoint x: 603, endPoint y: 295, distance: 131.7
click at [603, 323] on li "Transaction Status : Information Updated - Processing Pending" at bounding box center [659, 336] width 242 height 26
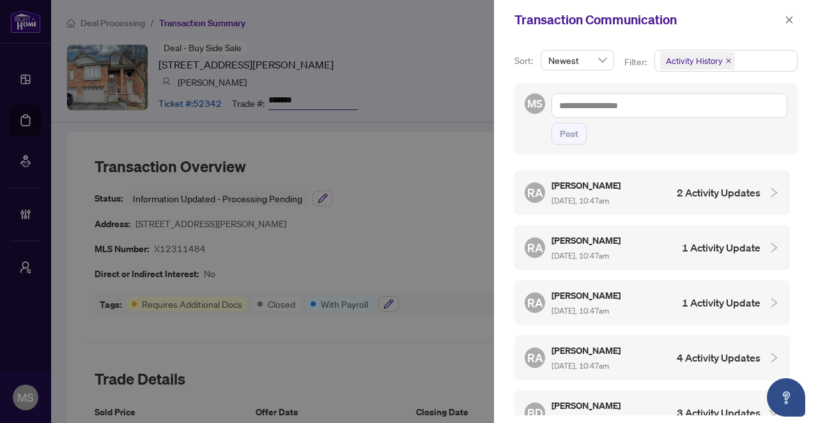
scroll to position [0, 0]
click at [424, 286] on div at bounding box center [409, 211] width 818 height 423
click at [784, 24] on button "button" at bounding box center [789, 19] width 17 height 15
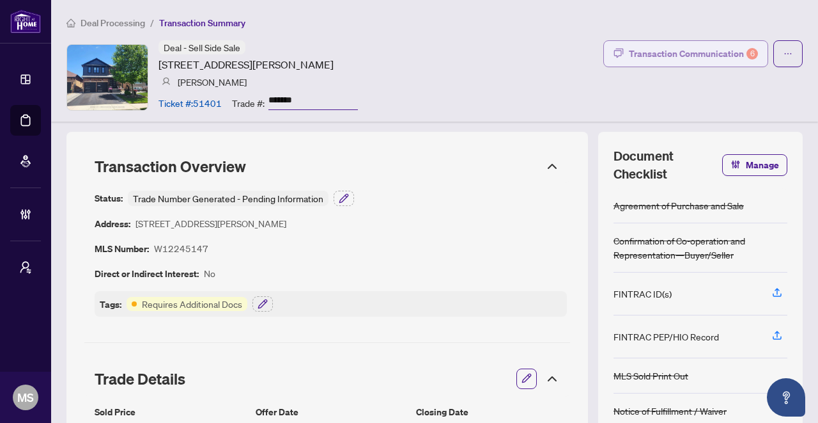
click at [686, 47] on div "Transaction Communication 6" at bounding box center [693, 53] width 129 height 20
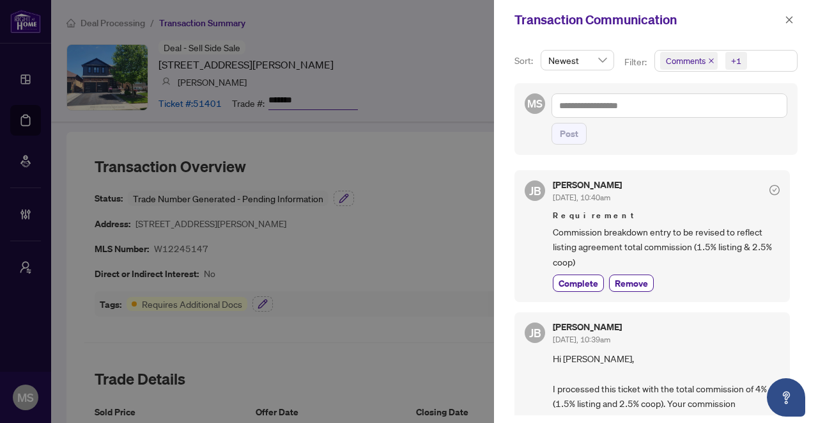
click at [711, 63] on span "Comments" at bounding box center [689, 61] width 58 height 18
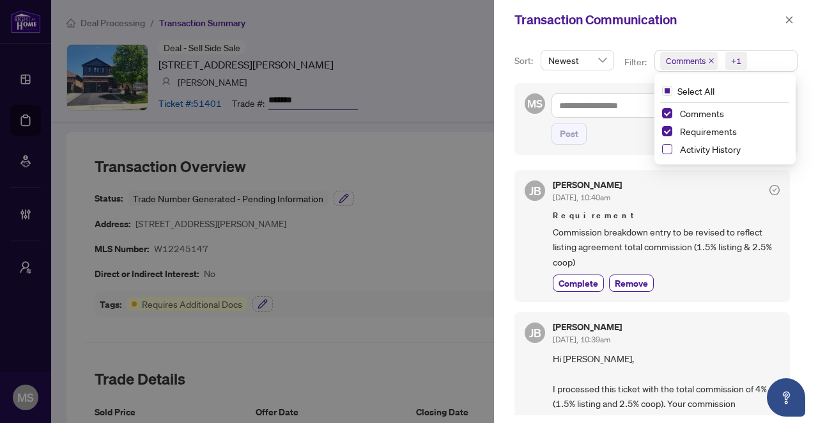
click at [664, 146] on span "Select Activity History" at bounding box center [667, 149] width 10 height 10
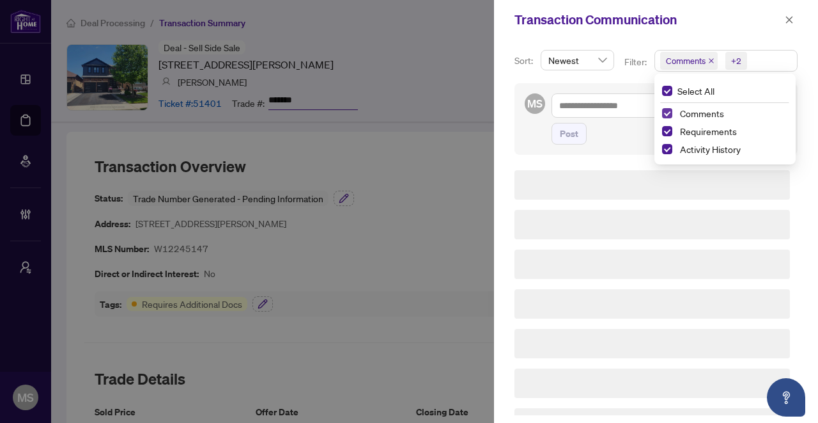
click at [667, 111] on span "Select Comments" at bounding box center [667, 113] width 10 height 10
click at [667, 136] on span "Select Requirements" at bounding box center [667, 131] width 10 height 10
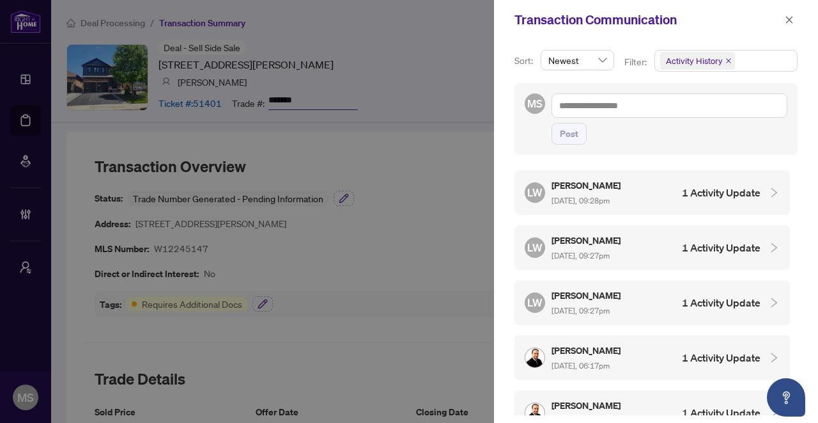
click at [571, 191] on div "[PERSON_NAME] [DATE], 09:28pm" at bounding box center [587, 192] width 71 height 29
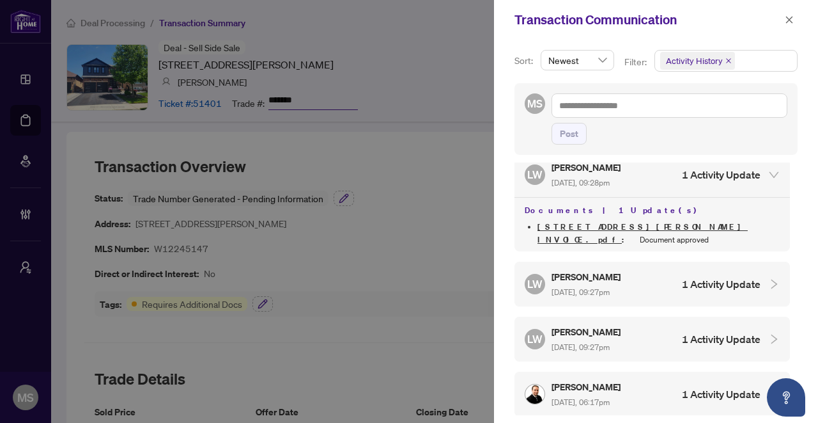
scroll to position [14, 0]
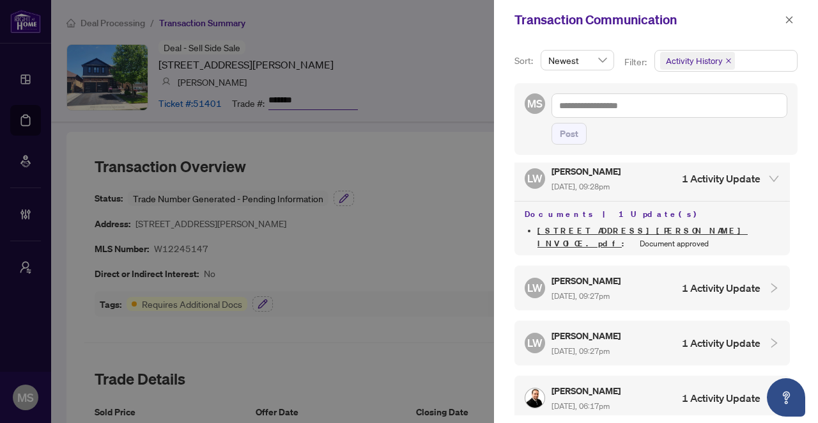
click at [687, 288] on div "LW [PERSON_NAME] [DATE], 09:27pm 1 Activity Update" at bounding box center [653, 287] width 276 height 45
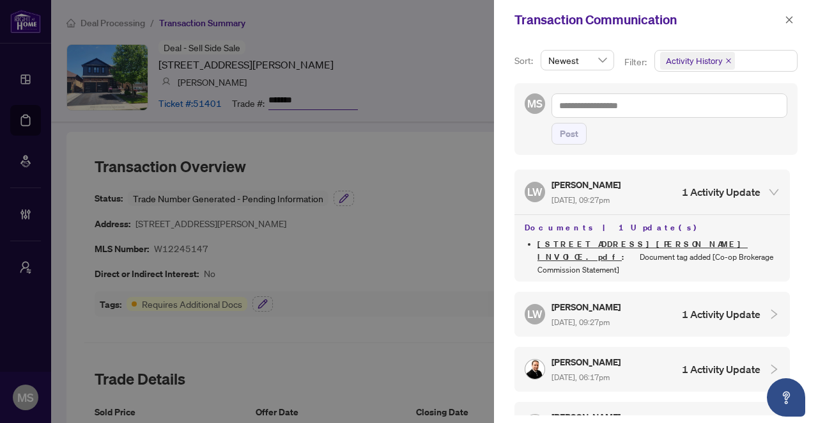
scroll to position [102, 0]
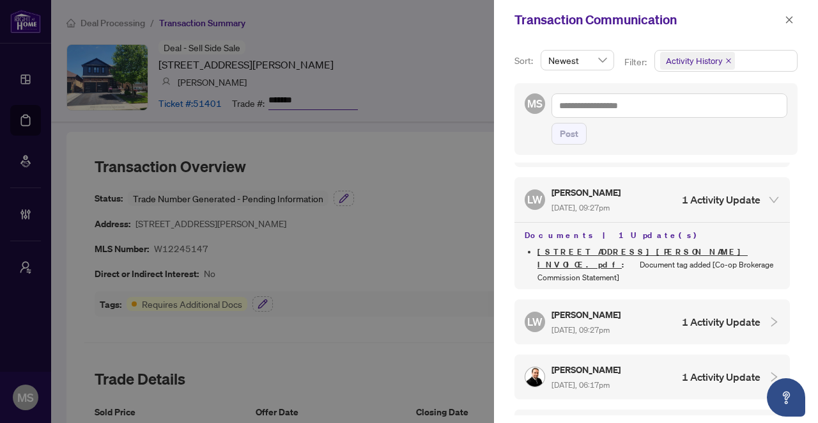
click at [682, 307] on div "LW [PERSON_NAME] [DATE], 09:27pm 1 Activity Update" at bounding box center [643, 321] width 236 height 29
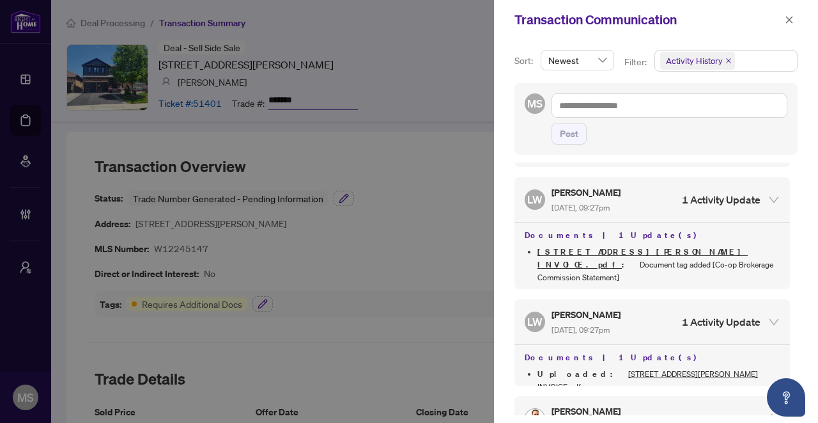
click at [683, 307] on div "LW [PERSON_NAME] [DATE], 09:27pm 1 Activity Update" at bounding box center [643, 321] width 236 height 29
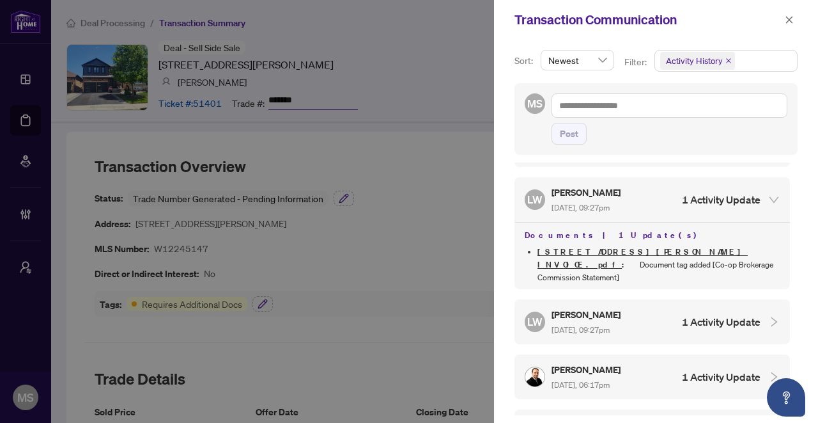
click at [685, 314] on h4 "1 Activity Update" at bounding box center [721, 321] width 79 height 15
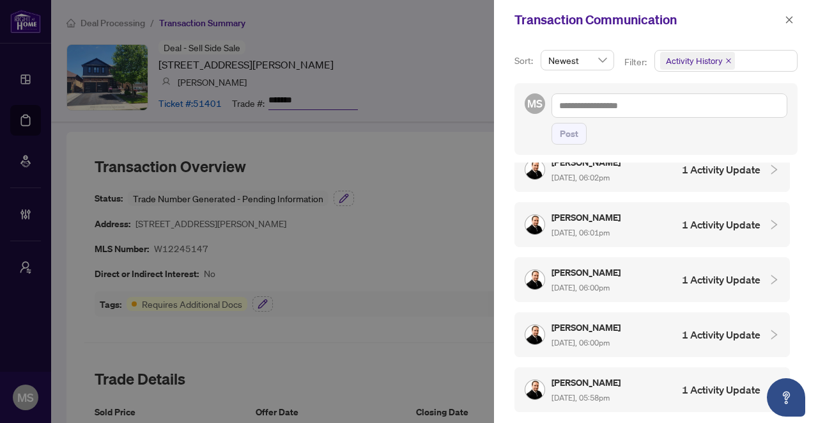
scroll to position [484, 0]
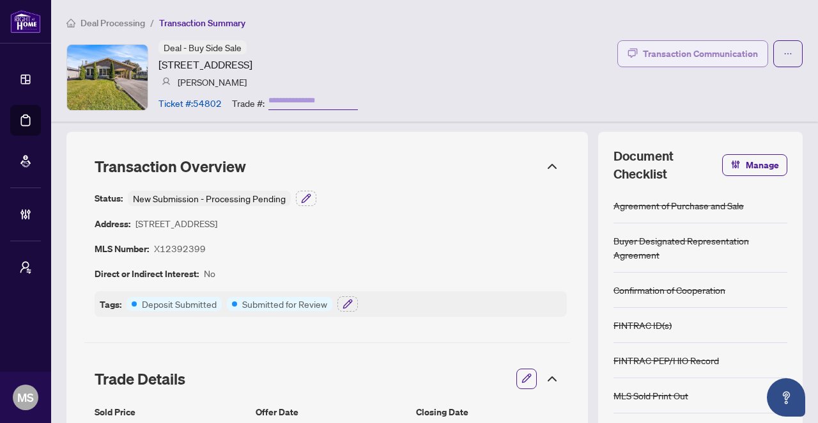
click at [727, 54] on div "Transaction Communication" at bounding box center [700, 53] width 115 height 20
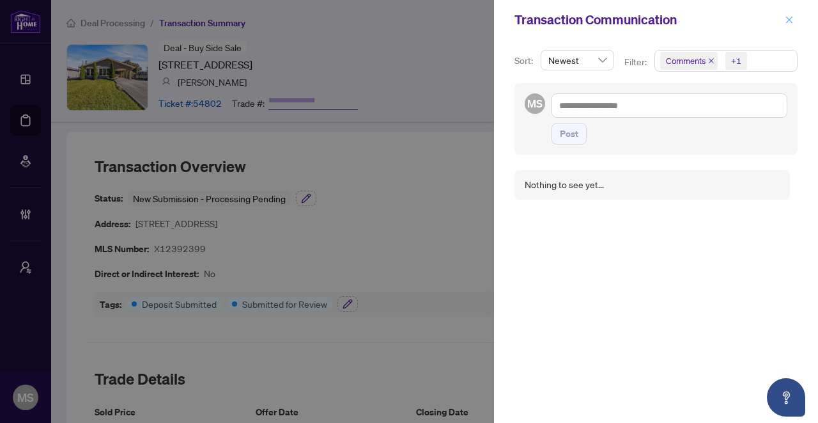
click at [787, 18] on icon "close" at bounding box center [789, 19] width 9 height 9
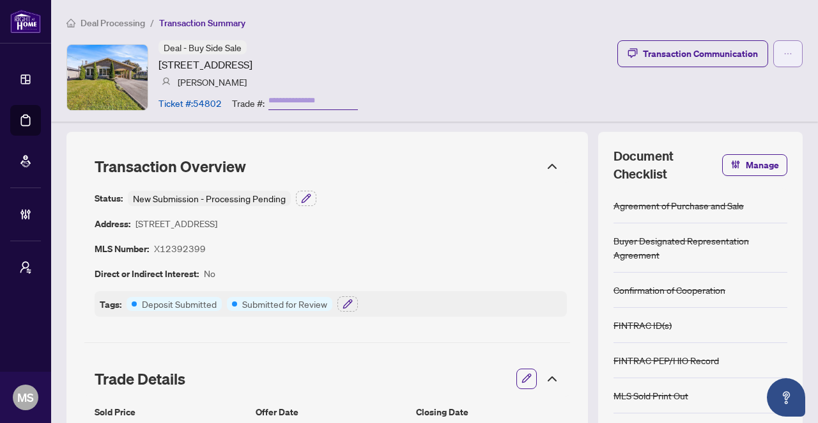
click at [784, 49] on icon "ellipsis" at bounding box center [788, 53] width 9 height 9
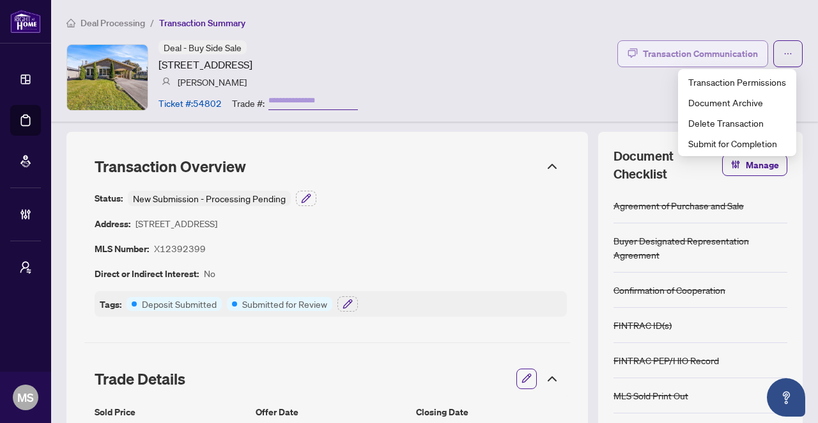
click at [694, 52] on div "Transaction Communication" at bounding box center [700, 53] width 115 height 20
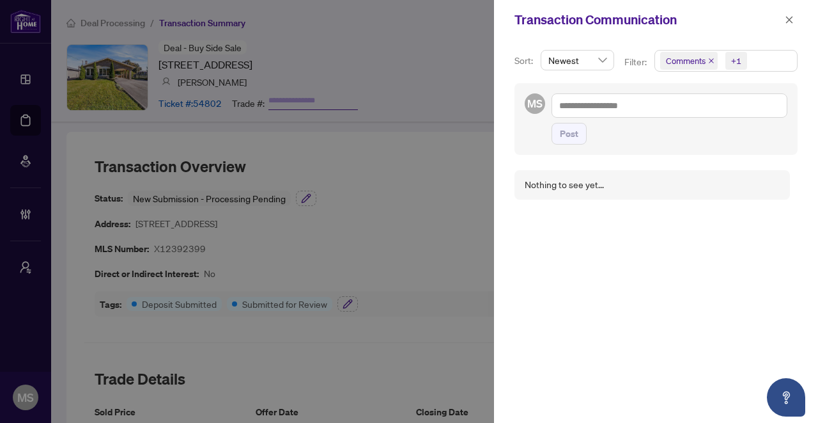
click at [711, 59] on icon "close" at bounding box center [711, 60] width 5 height 5
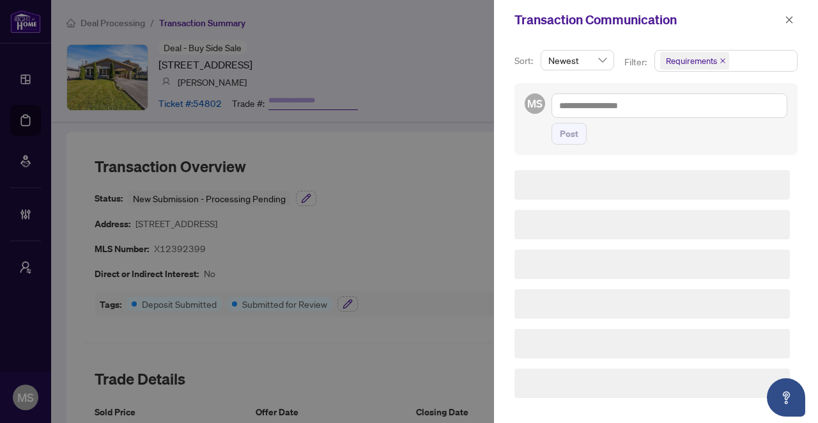
click at [711, 59] on span "Requirements" at bounding box center [691, 60] width 51 height 13
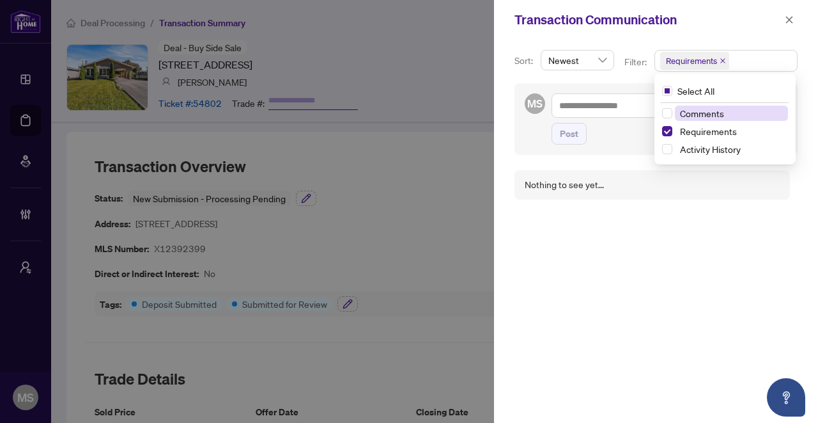
click at [720, 59] on icon "close" at bounding box center [723, 61] width 6 height 6
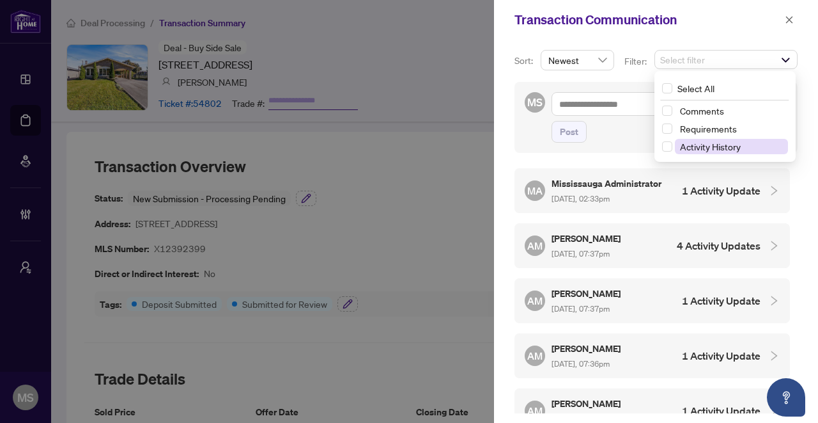
click at [688, 151] on span "Activity History" at bounding box center [710, 147] width 61 height 12
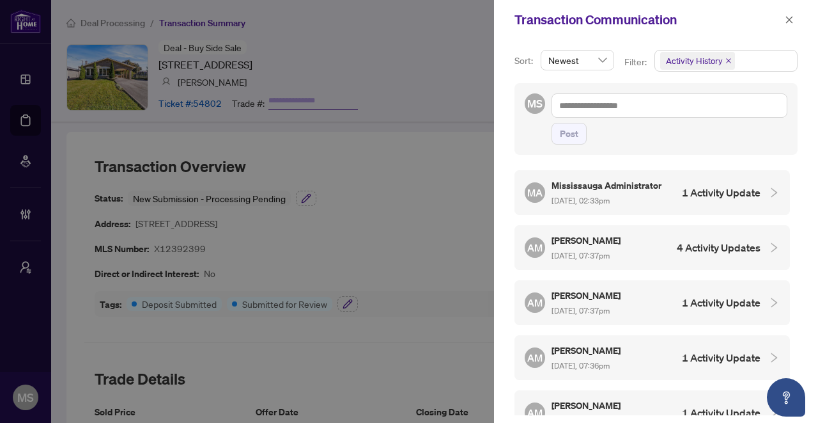
click at [598, 196] on span "Oct/02/2025, 02:33pm" at bounding box center [581, 201] width 58 height 10
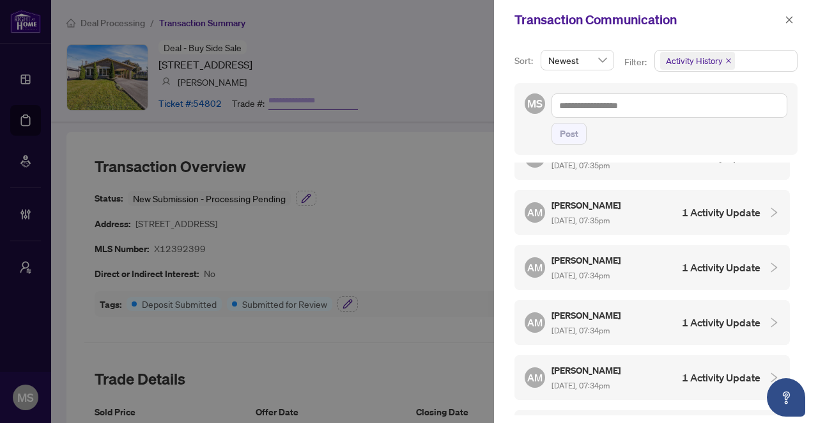
scroll to position [645, 0]
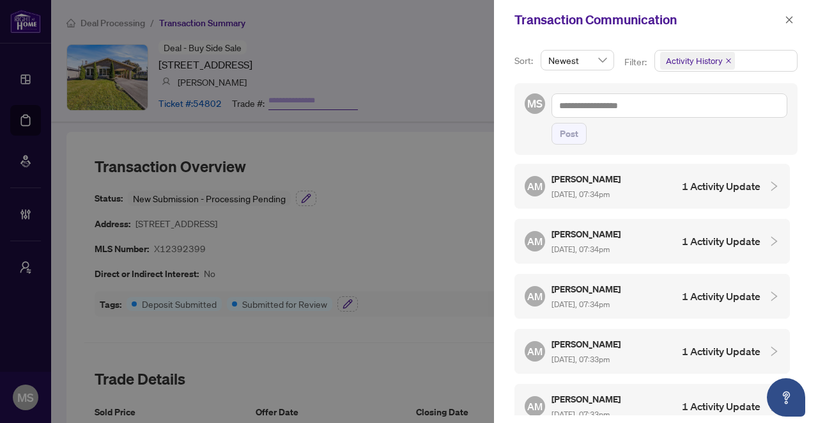
click at [439, 163] on div at bounding box center [409, 211] width 818 height 423
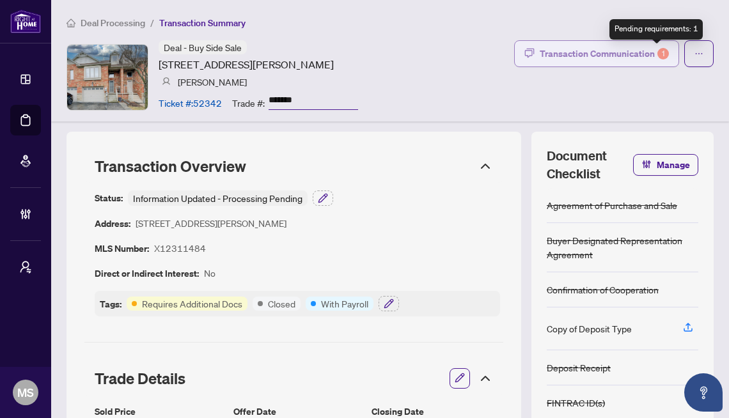
click at [657, 58] on div "1" at bounding box center [663, 54] width 12 height 12
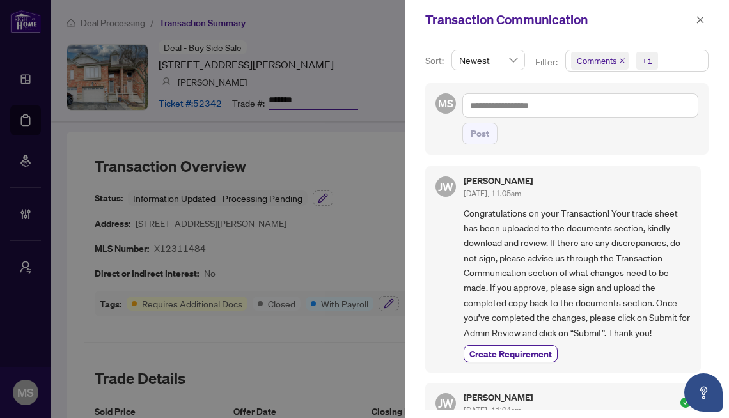
scroll to position [285, 0]
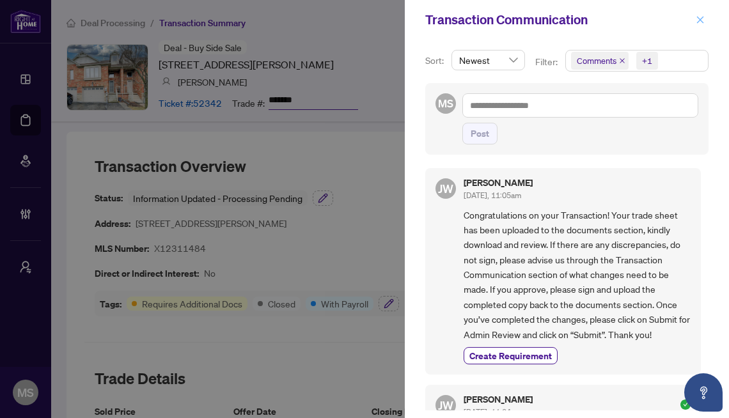
click at [703, 19] on icon "close" at bounding box center [699, 19] width 9 height 9
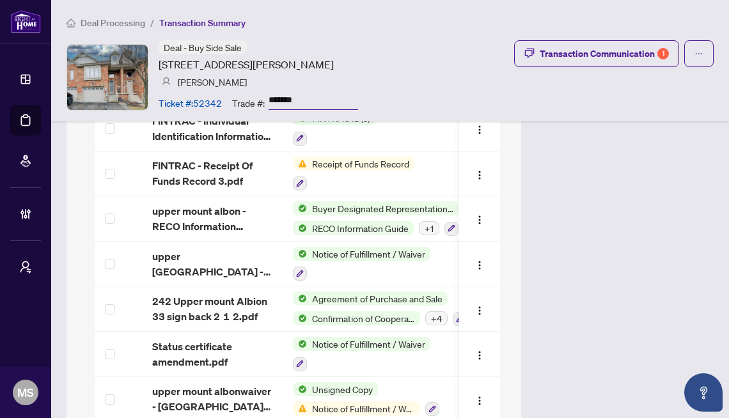
scroll to position [1867, 0]
